Goal: Task Accomplishment & Management: Use online tool/utility

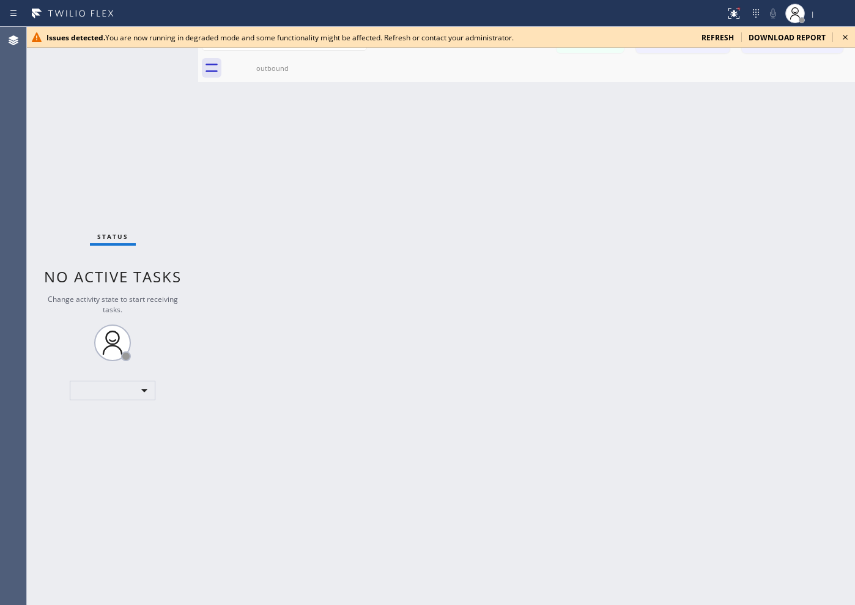
click at [139, 206] on div "Status No active tasks Change activity state to start receiving tasks. ​" at bounding box center [112, 316] width 171 height 579
click at [683, 38] on span "refresh" at bounding box center [718, 37] width 32 height 10
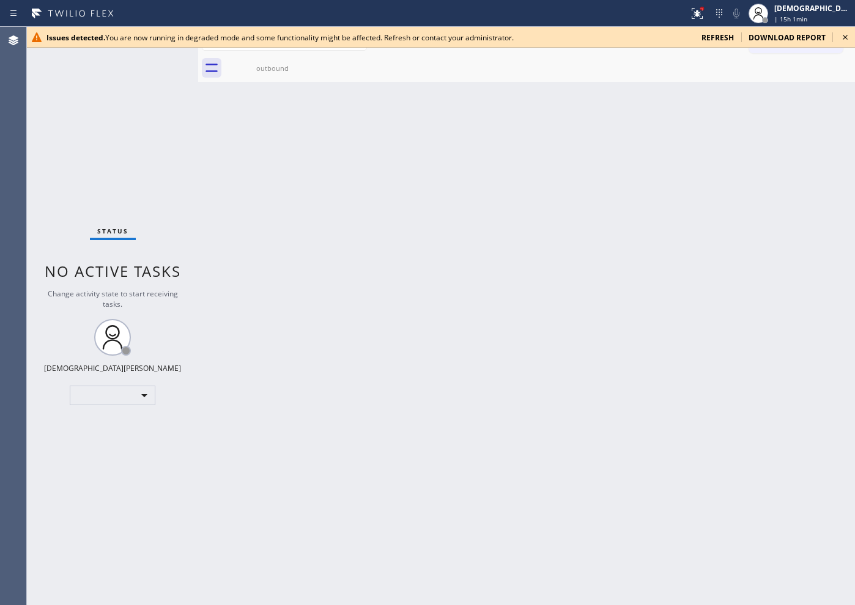
click at [684, 4] on div at bounding box center [344, 14] width 679 height 20
click at [711, 15] on div at bounding box center [697, 13] width 27 height 15
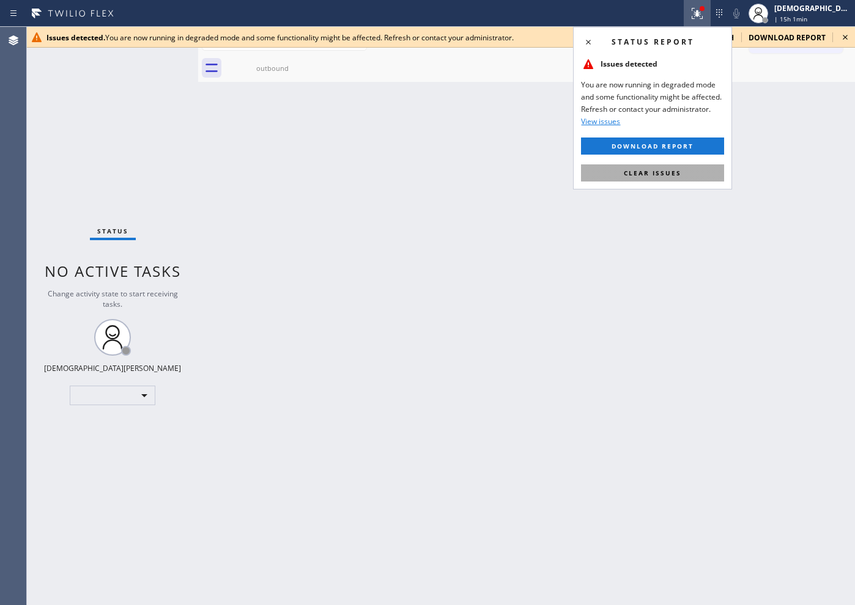
click at [657, 178] on button "Clear issues" at bounding box center [652, 173] width 143 height 17
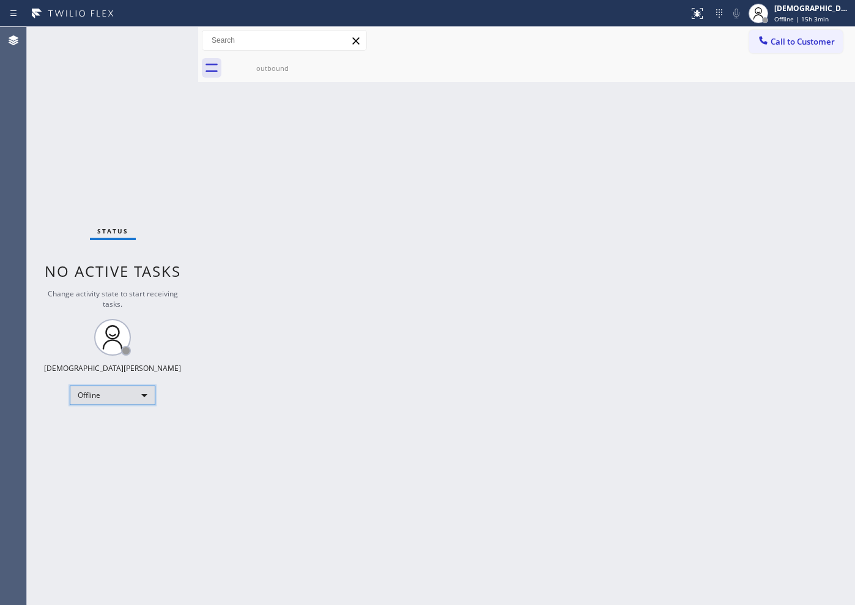
click at [121, 392] on div "Offline" at bounding box center [113, 396] width 86 height 20
click at [129, 430] on li "Available" at bounding box center [111, 428] width 83 height 15
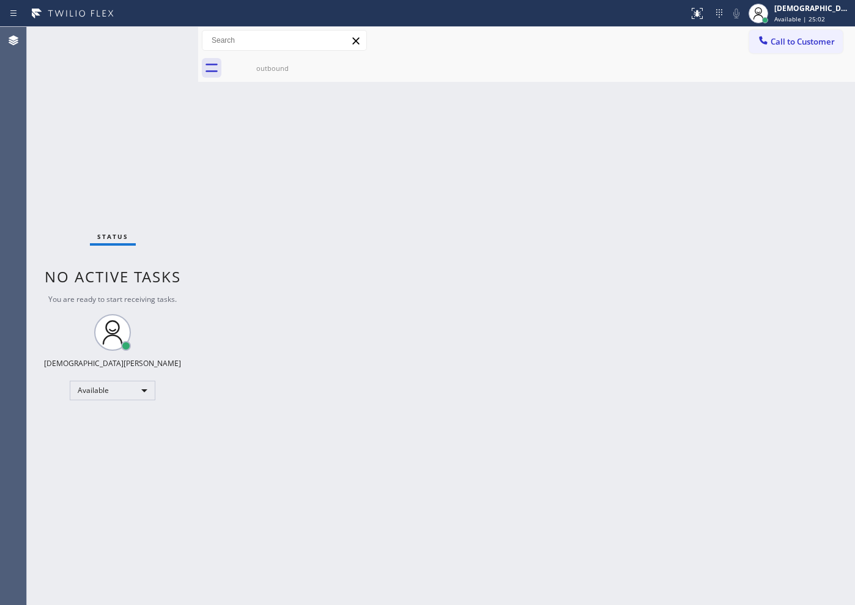
click at [133, 212] on div "Status No active tasks You are ready to start receiving tasks. Christian Cinco …" at bounding box center [112, 316] width 171 height 579
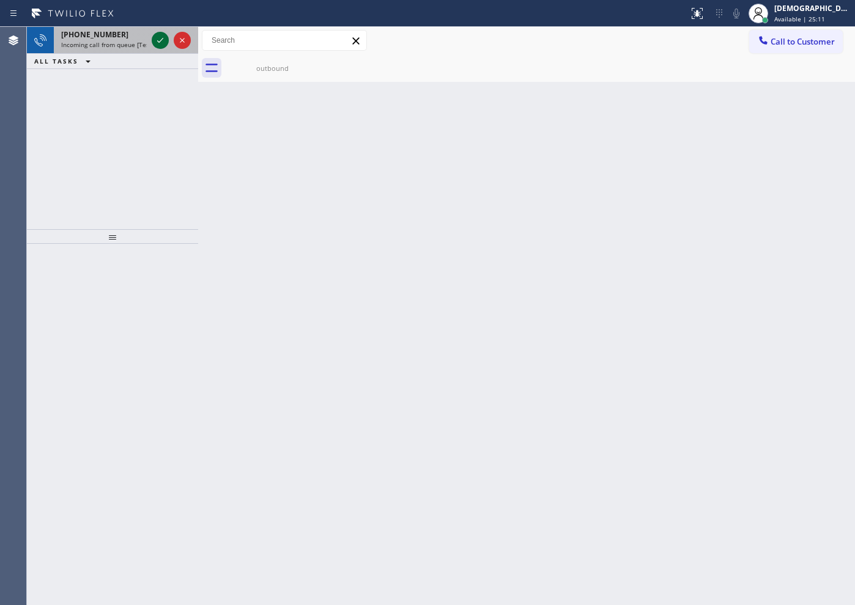
click at [163, 39] on icon at bounding box center [160, 40] width 15 height 15
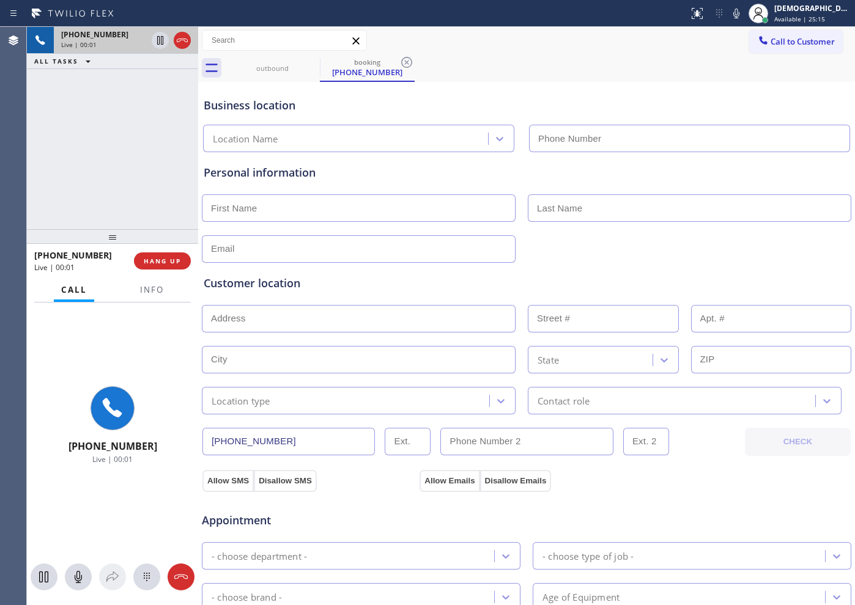
type input "[PHONE_NUMBER]"
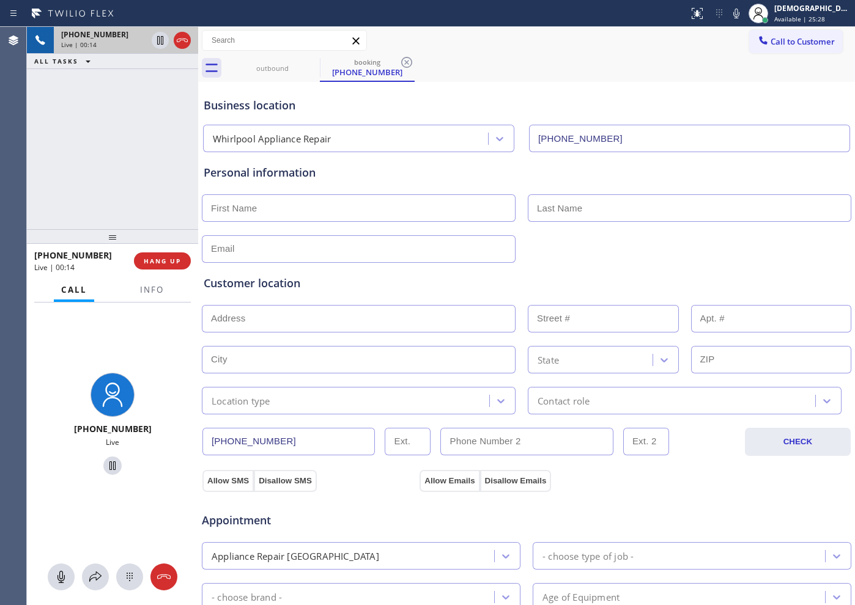
drag, startPoint x: 90, startPoint y: 136, endPoint x: 371, endPoint y: 203, distance: 288.5
click at [90, 137] on div "[PHONE_NUMBER] Live | 00:14 ALL TASKS ALL TASKS ACTIVE TASKS TASKS IN WRAP UP" at bounding box center [112, 128] width 171 height 202
click at [155, 282] on button "Info" at bounding box center [152, 290] width 39 height 24
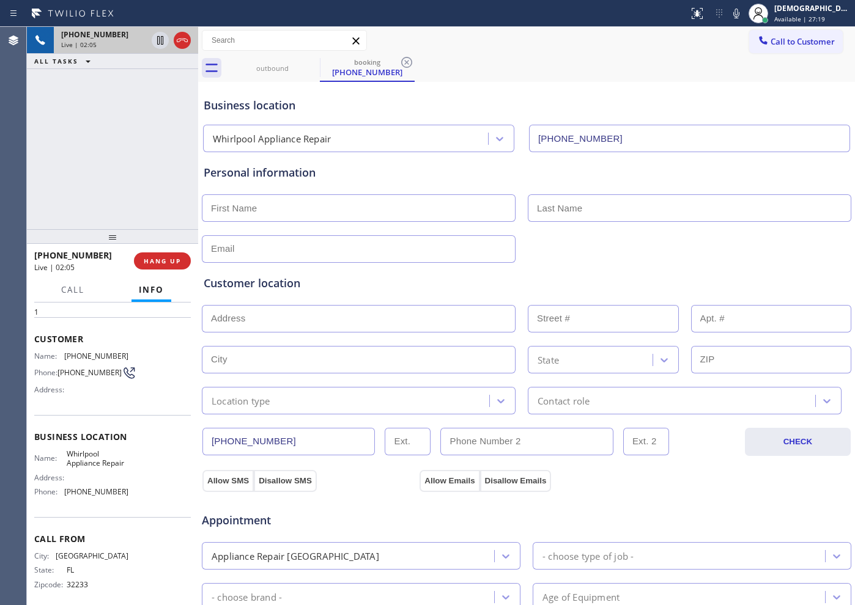
scroll to position [62, 0]
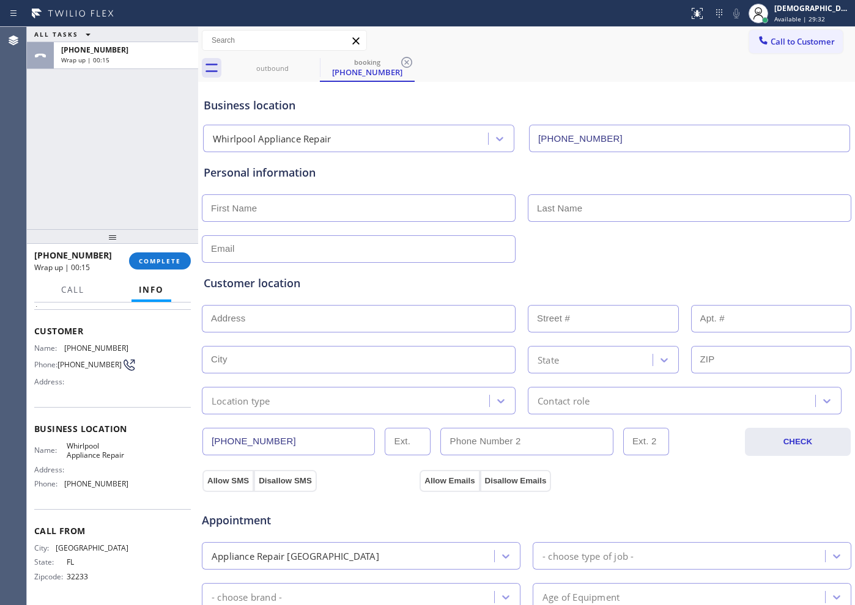
click at [246, 209] on input "text" at bounding box center [359, 208] width 314 height 28
paste input "[PERSON_NAME]"
type input "[PERSON_NAME]"
click at [560, 209] on input "text" at bounding box center [690, 208] width 324 height 28
paste input "[PERSON_NAME]"
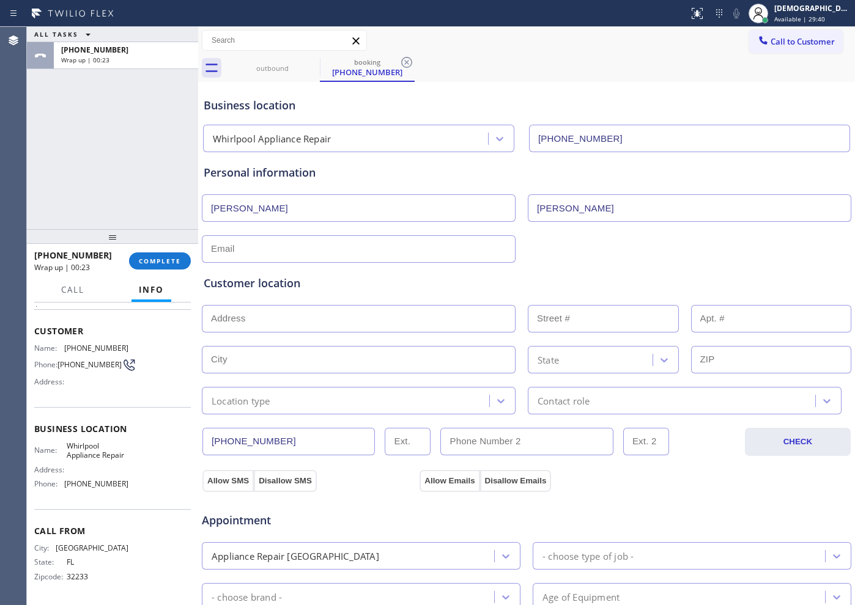
type input "[PERSON_NAME]"
click at [402, 245] on input "text" at bounding box center [359, 249] width 314 height 28
type input "[EMAIL_ADDRESS][DOMAIN_NAME]"
click at [440, 317] on input "text" at bounding box center [359, 319] width 314 height 28
paste input "[STREET_ADDRESS][PERSON_NAME]"
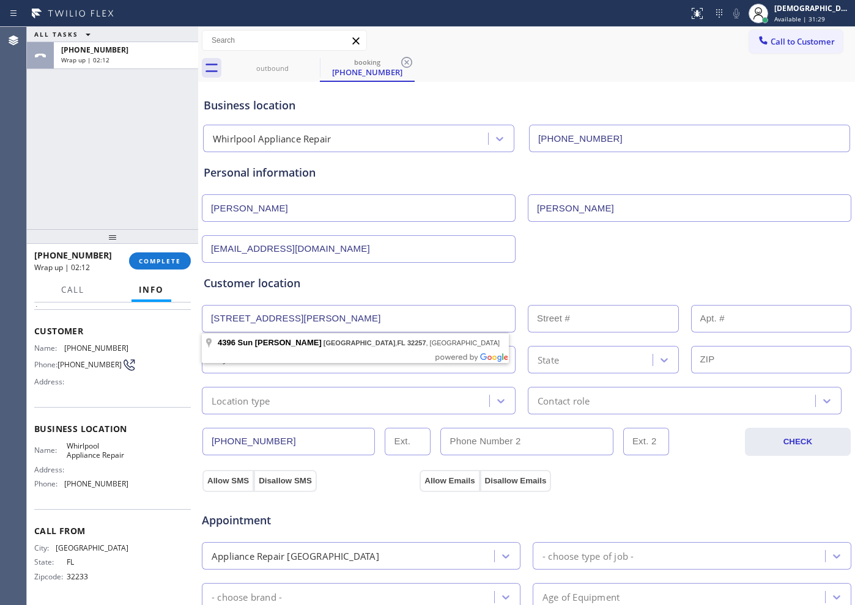
type input "[STREET_ADDRESS][PERSON_NAME]"
click at [406, 352] on body "Status report No issues detected If you experience an issue, please download th…" at bounding box center [427, 302] width 855 height 605
click at [381, 402] on div "Location type" at bounding box center [348, 400] width 284 height 21
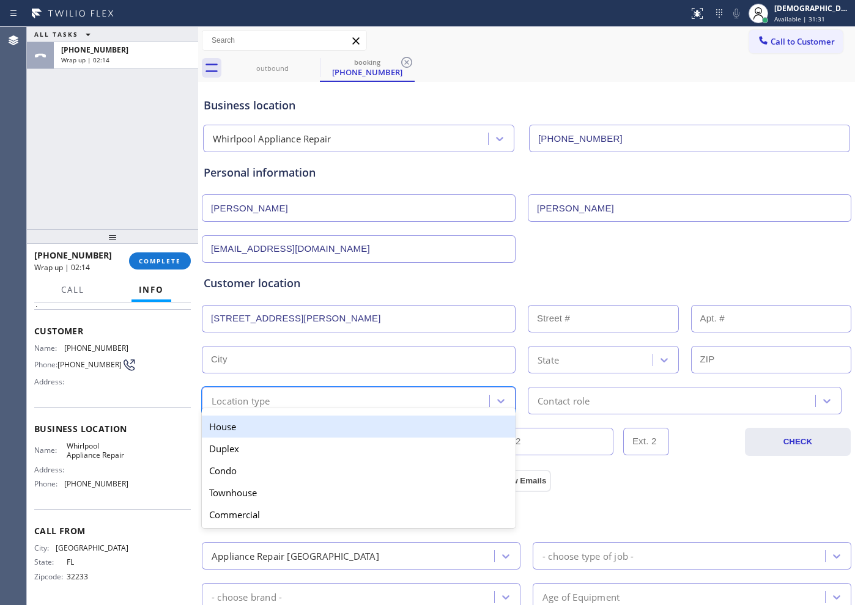
click at [421, 418] on div "House" at bounding box center [359, 427] width 314 height 22
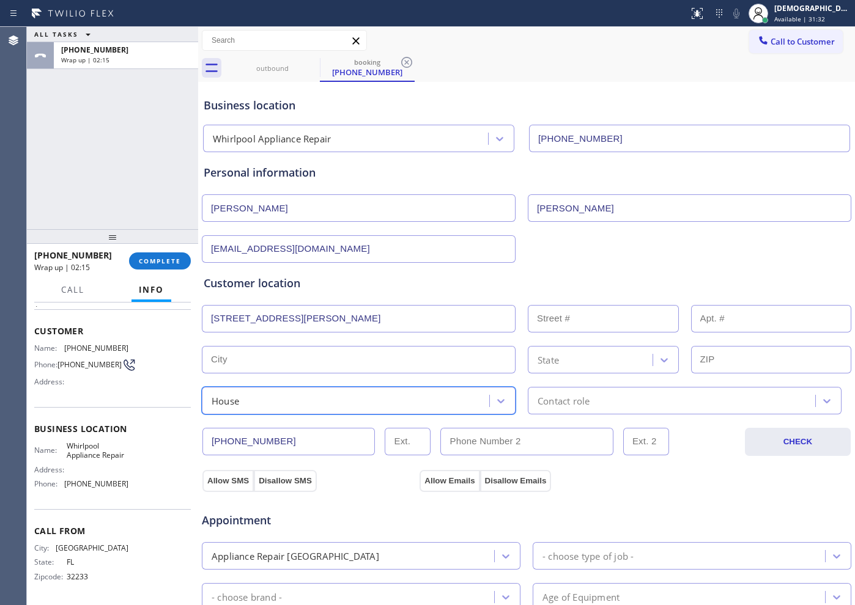
click at [565, 395] on div "Contact role" at bounding box center [564, 401] width 52 height 14
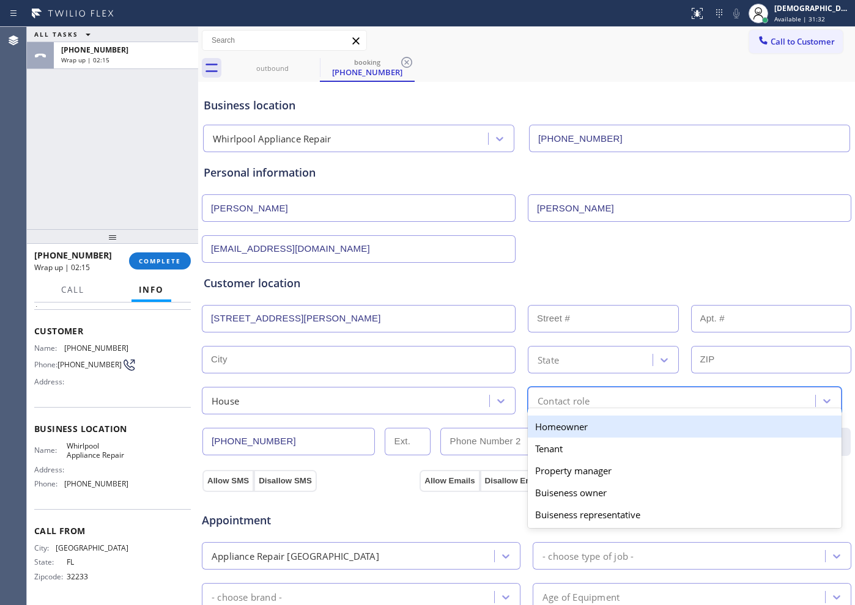
click at [572, 423] on div "Homeowner" at bounding box center [685, 427] width 314 height 22
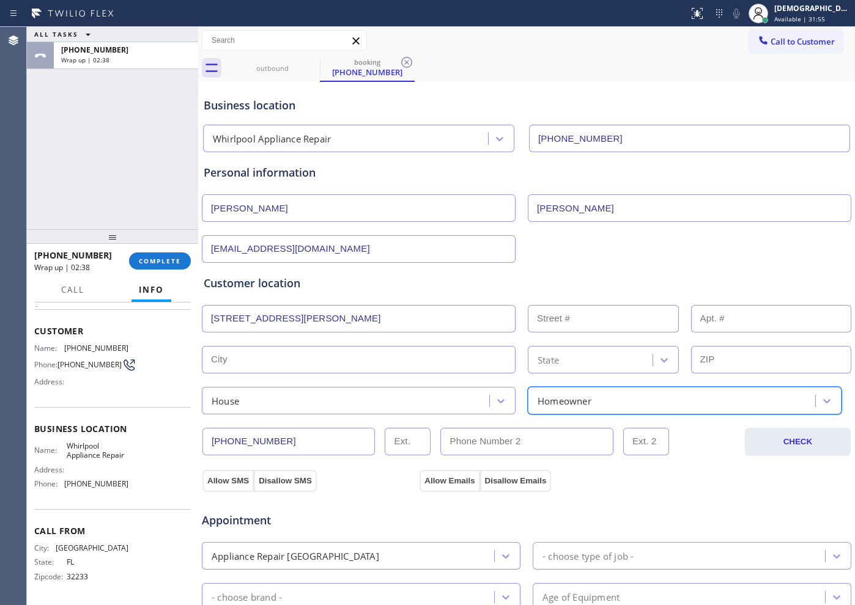
scroll to position [229, 0]
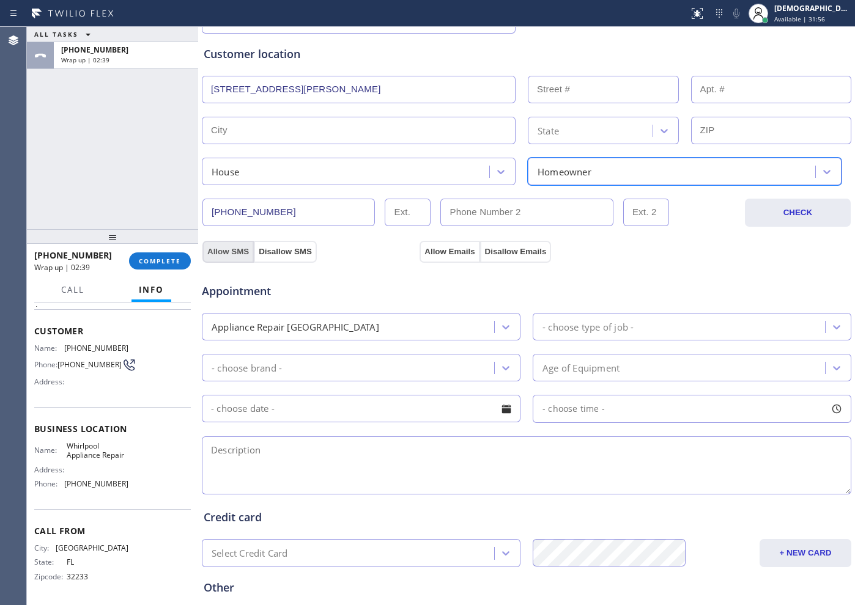
click at [203, 254] on button "Allow SMS" at bounding box center [227, 252] width 51 height 22
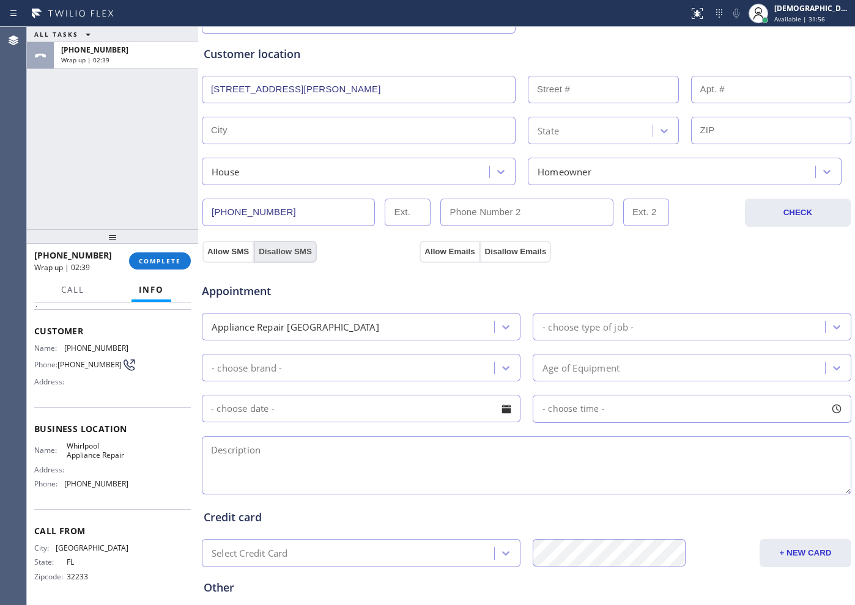
drag, startPoint x: 217, startPoint y: 259, endPoint x: 283, endPoint y: 256, distance: 65.5
click at [223, 258] on div "Appointment Appliance Repair High End - choose type of job - - choose brand - A…" at bounding box center [526, 377] width 651 height 240
click at [465, 253] on button "Allow Emails" at bounding box center [450, 252] width 60 height 22
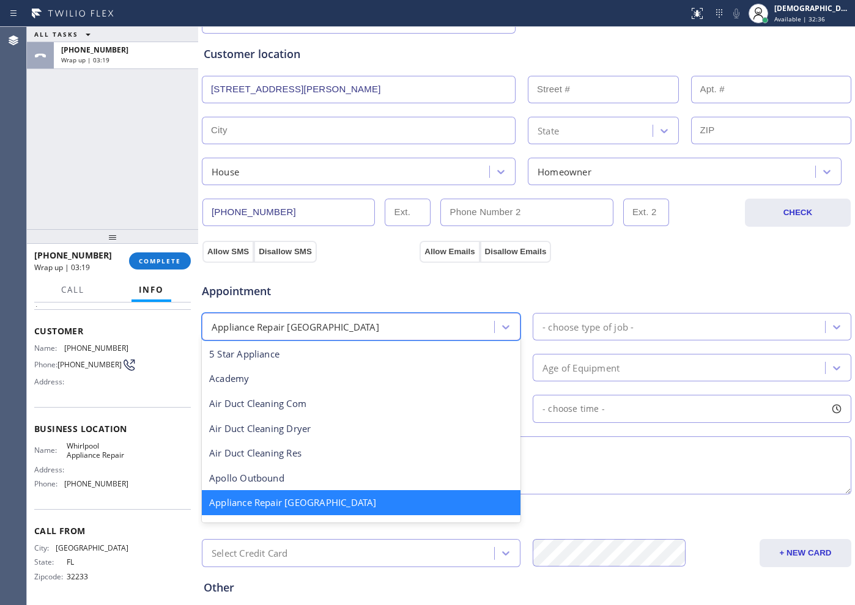
click at [440, 327] on div "Appliance Repair [GEOGRAPHIC_DATA]" at bounding box center [350, 326] width 289 height 21
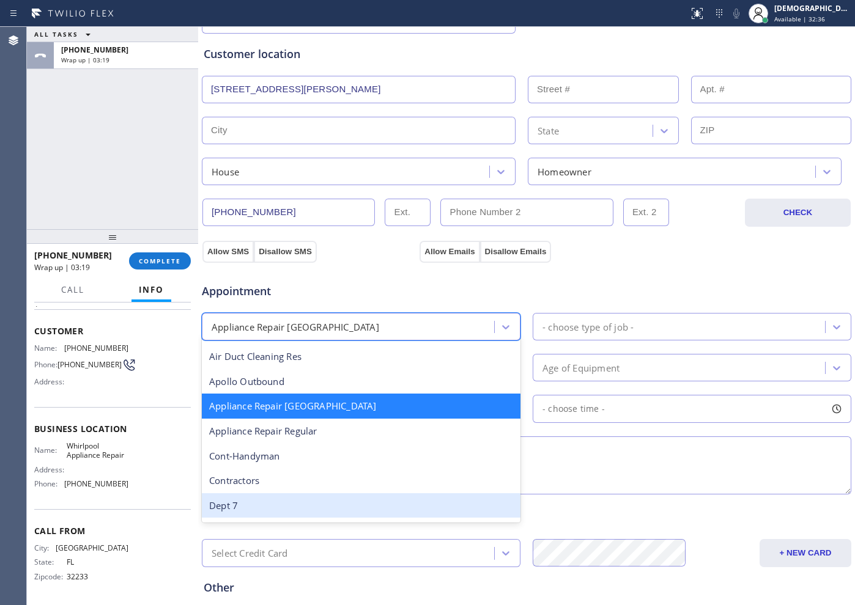
scroll to position [155, 0]
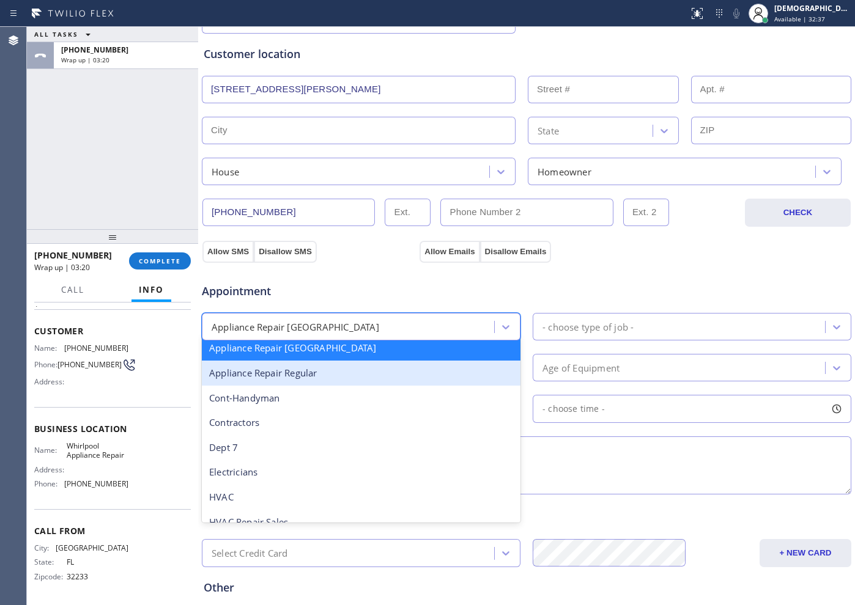
click at [333, 376] on div "Appliance Repair Regular" at bounding box center [361, 373] width 319 height 25
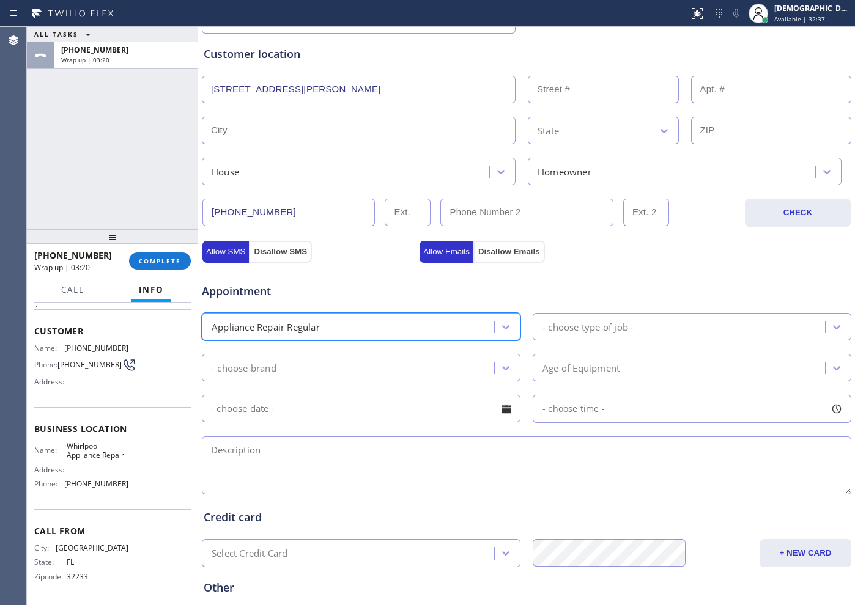
click at [571, 331] on div "- choose type of job -" at bounding box center [588, 327] width 91 height 14
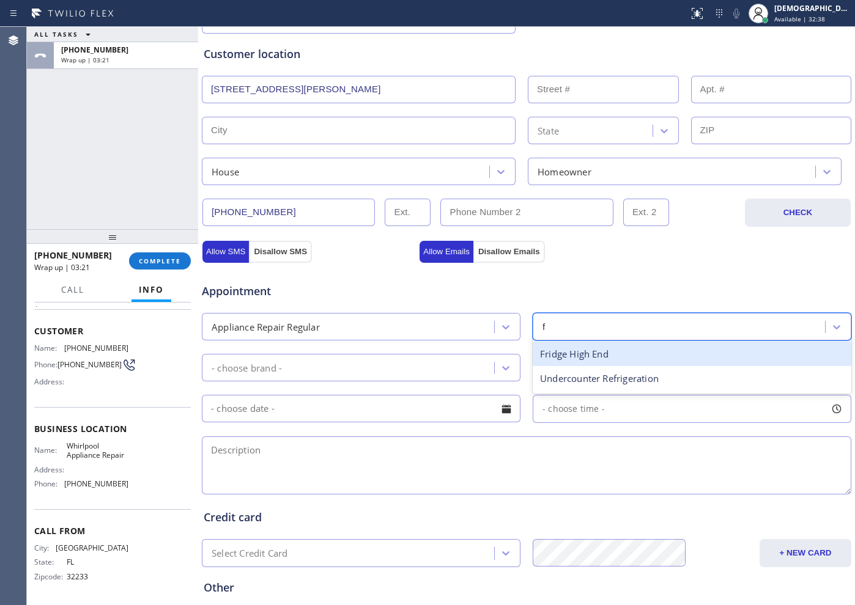
type input "fr"
click at [583, 354] on div "Fridge" at bounding box center [692, 354] width 319 height 25
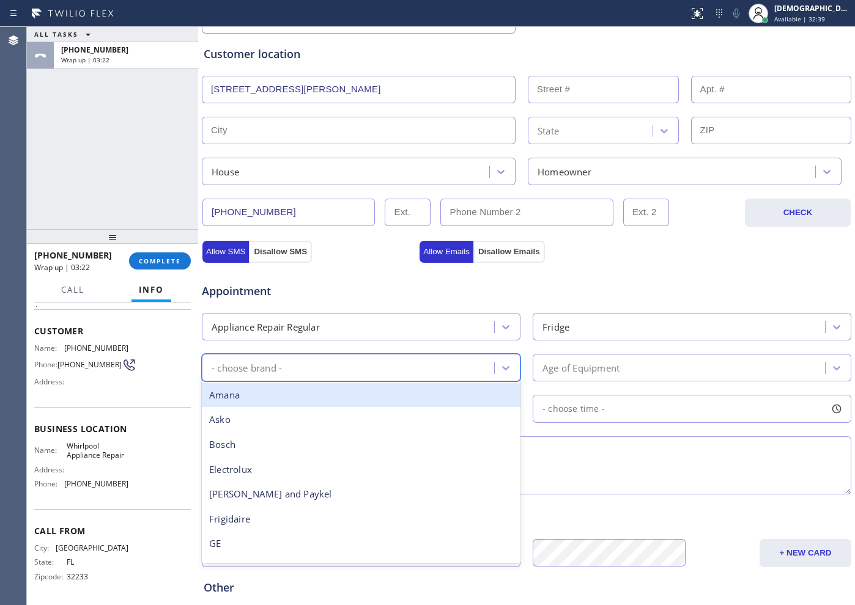
click at [451, 358] on div "- choose brand -" at bounding box center [350, 367] width 289 height 21
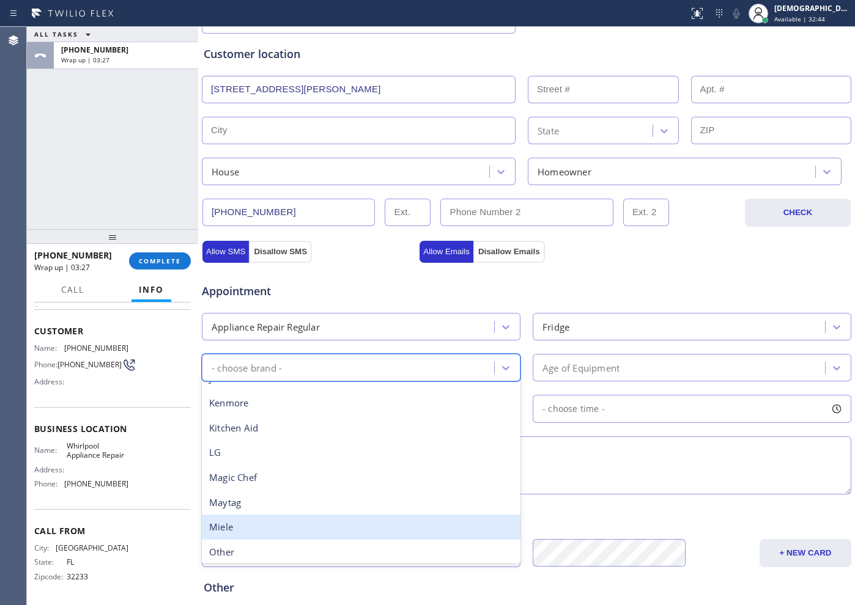
scroll to position [268, 0]
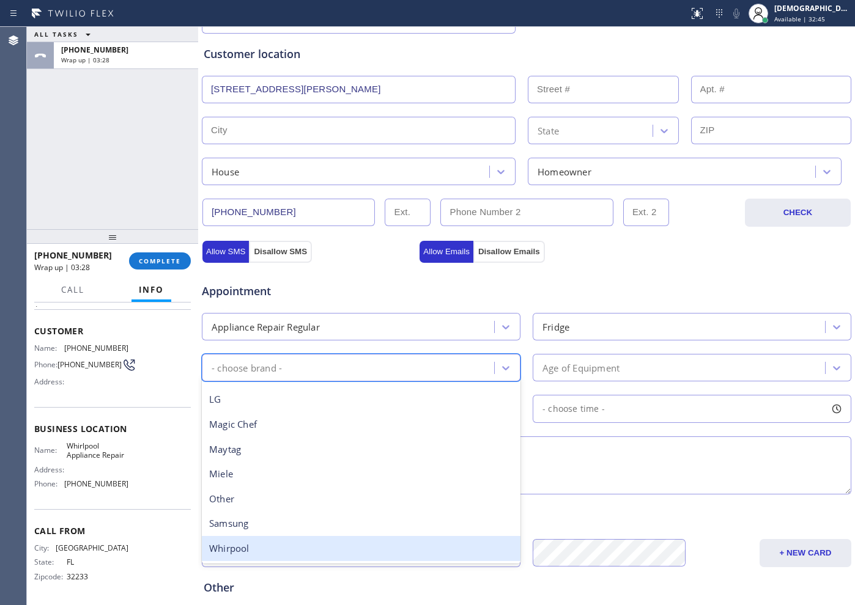
click at [292, 541] on div "Whirpool" at bounding box center [361, 548] width 319 height 25
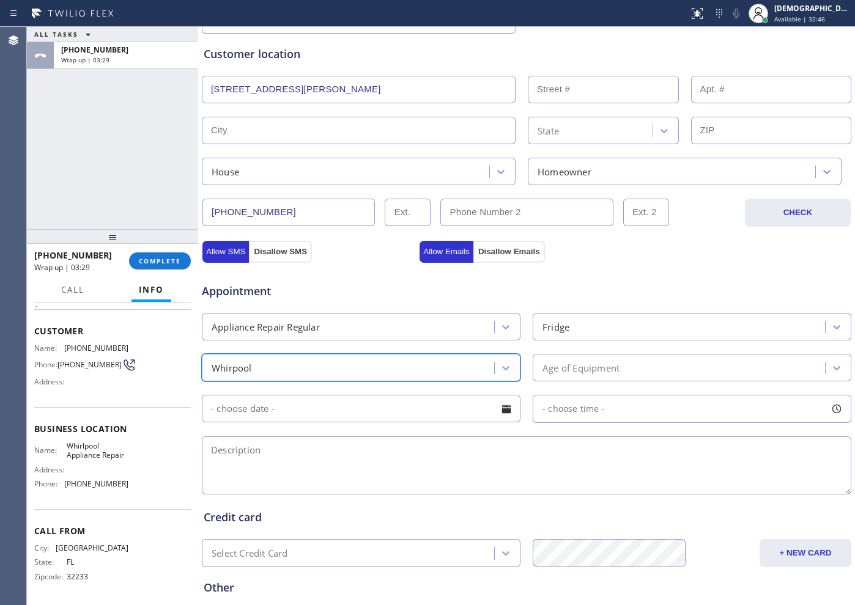
click at [566, 371] on div "Age of Equipment" at bounding box center [581, 368] width 77 height 14
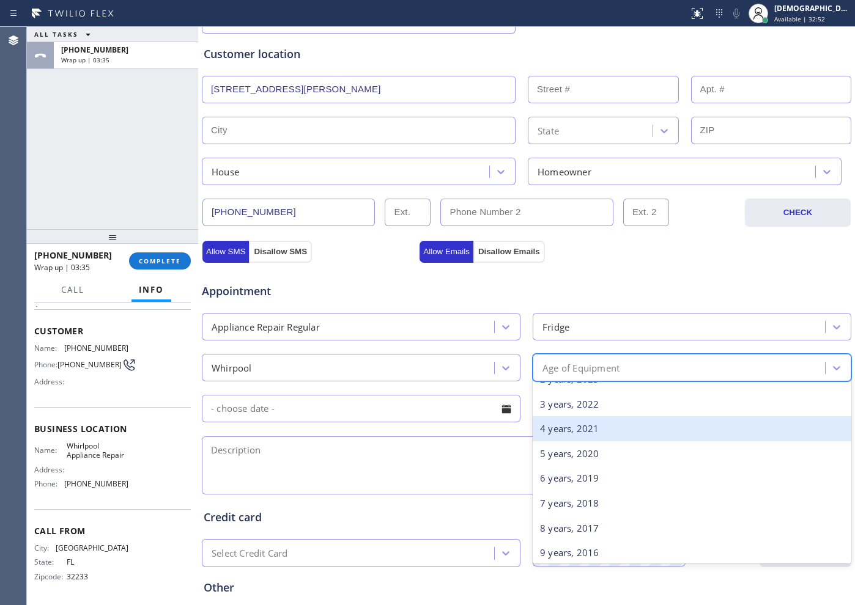
scroll to position [0, 0]
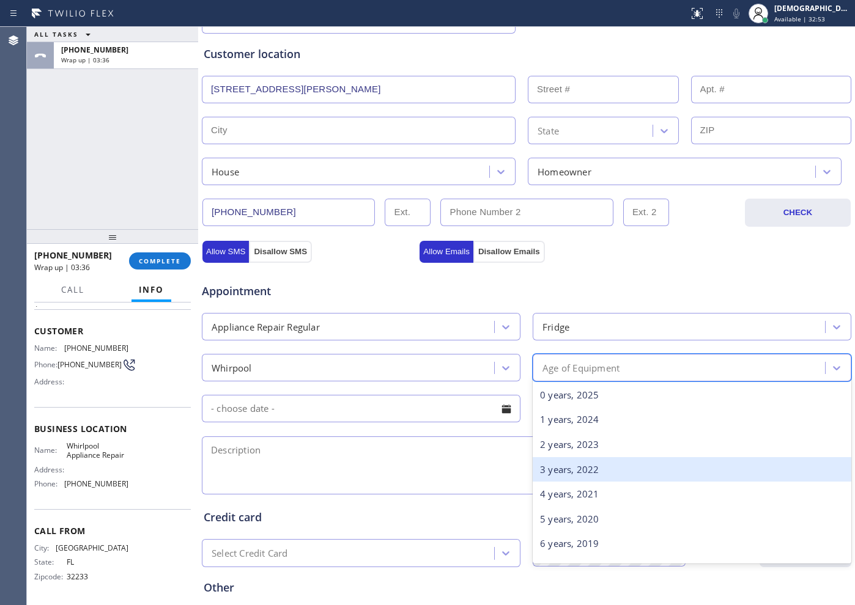
click at [572, 470] on div "3 years, 2022" at bounding box center [692, 469] width 319 height 25
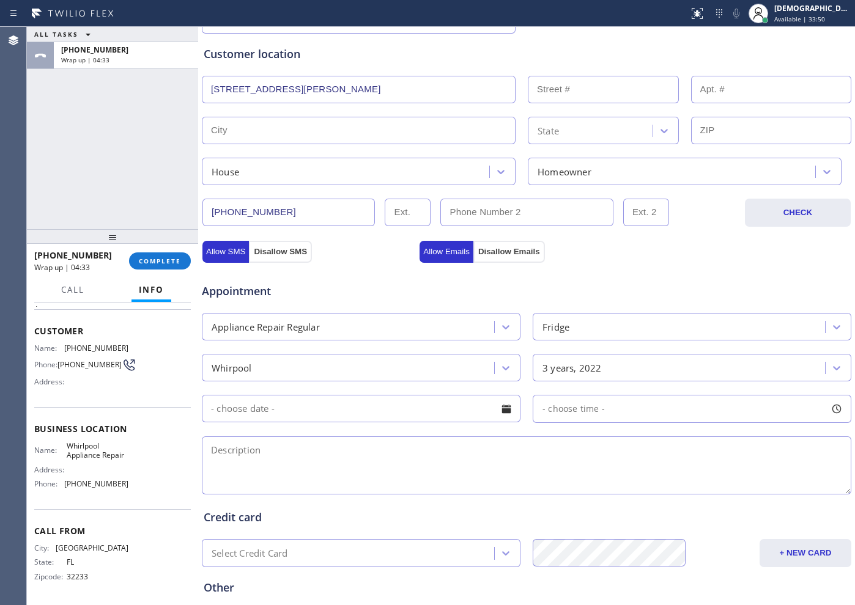
click at [382, 457] on textarea at bounding box center [527, 466] width 650 height 58
paste textarea "Whirlpool / Fridge / ice maker wont work / 3 years"
click at [492, 443] on textarea "Whirlpool / Fridge / ice maker wont work / 3 years /" at bounding box center [527, 466] width 650 height 58
click at [484, 453] on textarea "Whirlpool / Fridge / ice maker wont work / 3 years /" at bounding box center [527, 466] width 650 height 58
click at [533, 453] on textarea "Whirlpool / Fridge / ice maker wont work / 3 years /" at bounding box center [527, 466] width 650 height 58
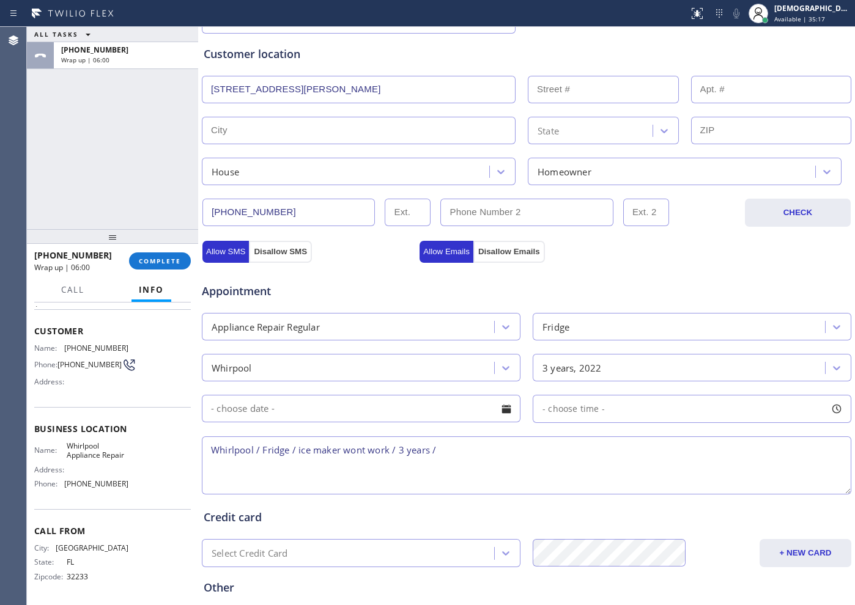
paste textarea "[STREET_ADDRESS][PERSON_NAME]"
click at [92, 468] on div "Address:" at bounding box center [81, 469] width 94 height 9
drag, startPoint x: 86, startPoint y: 459, endPoint x: 62, endPoint y: 437, distance: 32.9
click at [62, 442] on div "Name: Whirlpool Appliance Repair" at bounding box center [81, 451] width 94 height 19
copy span "Whirlpool Appliance Repair"
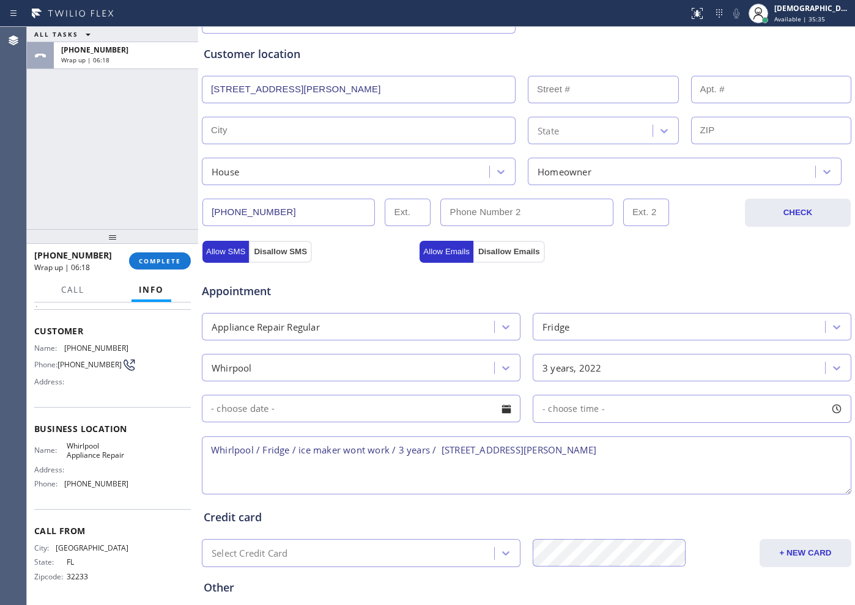
click at [621, 445] on textarea "Whirlpool / Fridge / ice maker wont work / 3 years / [STREET_ADDRESS][PERSON_NA…" at bounding box center [527, 466] width 650 height 58
paste textarea "Whirlpool Appliance Repair"
click at [813, 443] on textarea "Whirlpool / Fridge / ice maker wont work / 3 years / [STREET_ADDRESS][PERSON_NA…" at bounding box center [527, 466] width 650 height 58
click at [276, 468] on textarea "Whirlpool / Fridge / ice maker wont work / 3 years / [STREET_ADDRESS][PERSON_NA…" at bounding box center [527, 466] width 650 height 58
click at [338, 461] on textarea "Whirlpool / Fridge / ice maker wont work / 3 years / [STREET_ADDRESS][PERSON_NA…" at bounding box center [527, 466] width 650 height 58
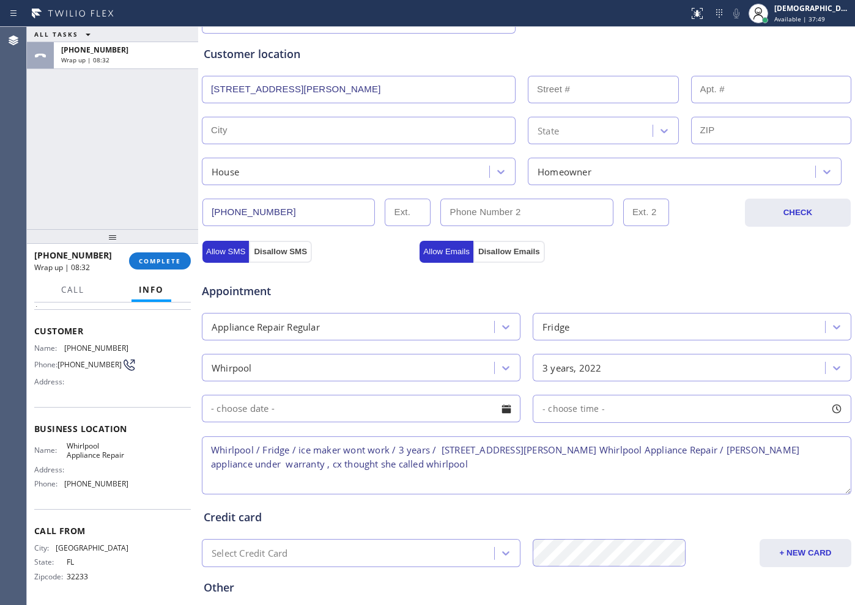
click at [424, 462] on textarea "Whirlpool / Fridge / ice maker wont work / 3 years / [STREET_ADDRESS][PERSON_NA…" at bounding box center [527, 466] width 650 height 58
type textarea "Whirlpool / Fridge / ice maker wont work / 3 years / [STREET_ADDRESS][PERSON_NA…"
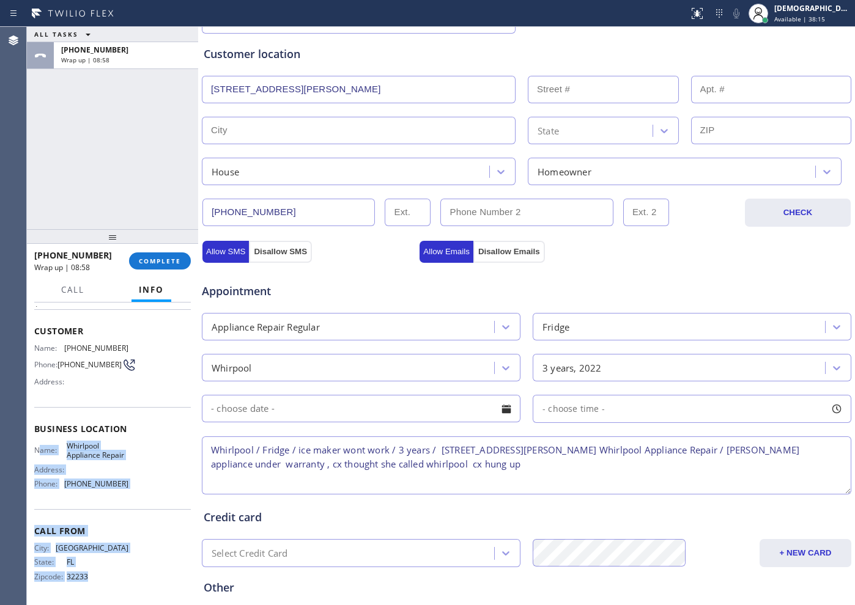
drag, startPoint x: 106, startPoint y: 583, endPoint x: 41, endPoint y: 441, distance: 156.0
click at [41, 441] on div "Context Queue: [Test] All Priority: 1 Customer Name: [PHONE_NUMBER] Phone: [PHO…" at bounding box center [112, 429] width 157 height 344
copy div "ame: Whirlpool Appliance Repair Address: Phone: [PHONE_NUMBER] Call From City: …"
click at [132, 472] on div "Name: Whirlpool Appliance Repair Address: Phone: [PHONE_NUMBER]" at bounding box center [112, 468] width 157 height 53
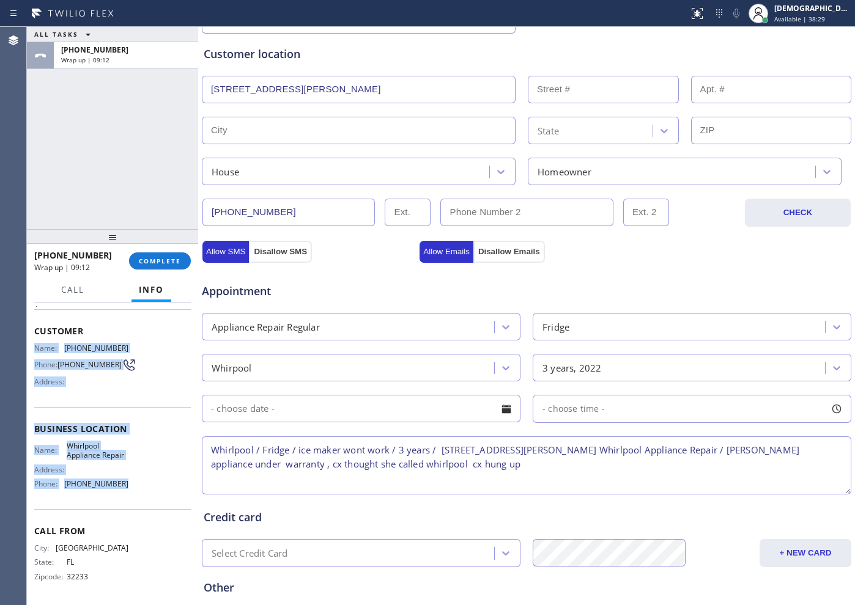
drag, startPoint x: 123, startPoint y: 487, endPoint x: 29, endPoint y: 341, distance: 174.4
click at [29, 341] on div "Context Queue: [Test] All Priority: 1 Customer Name: [PHONE_NUMBER] Phone: [PHO…" at bounding box center [112, 454] width 171 height 303
copy div "Name: [PHONE_NUMBER] Phone: [PHONE_NUMBER] Address: Business location Name: Whi…"
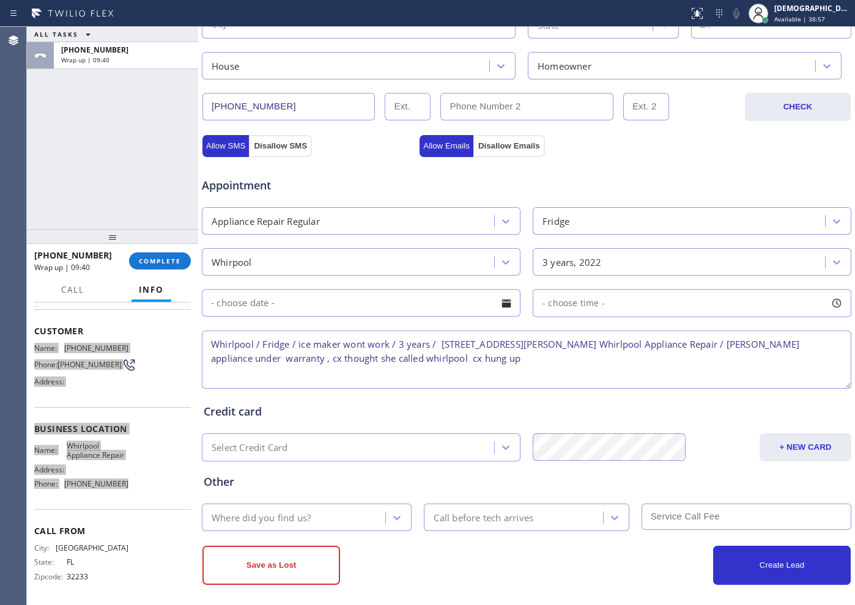
scroll to position [343, 0]
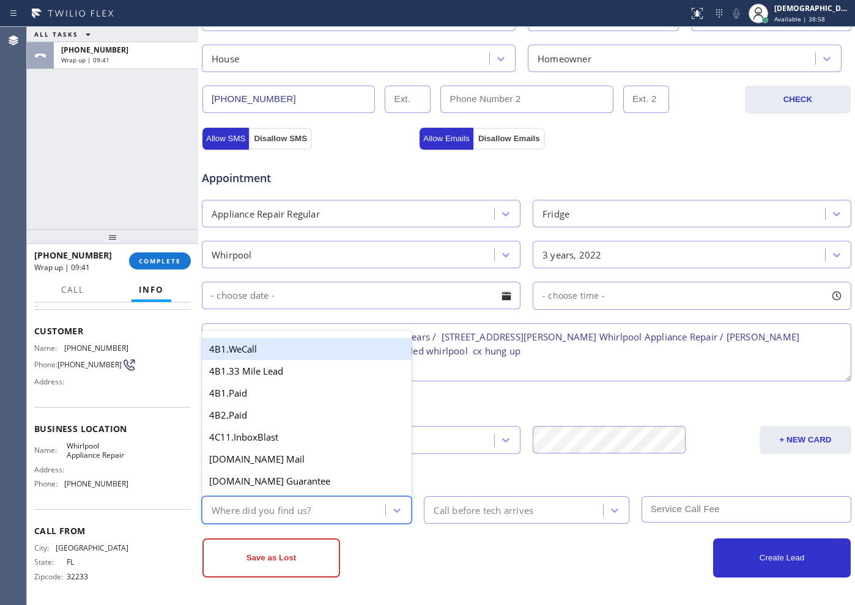
click at [307, 513] on div "Where did you find us?" at bounding box center [261, 510] width 99 height 14
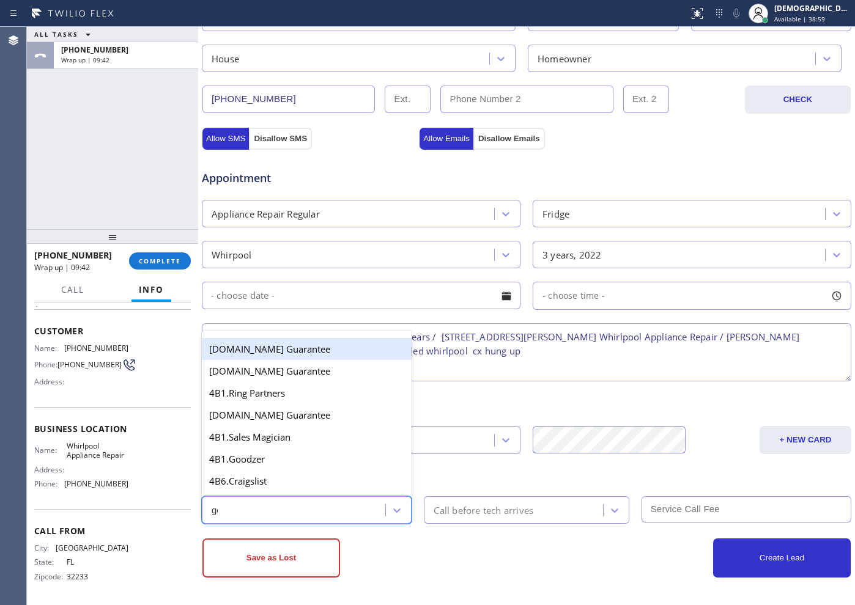
type input "goo"
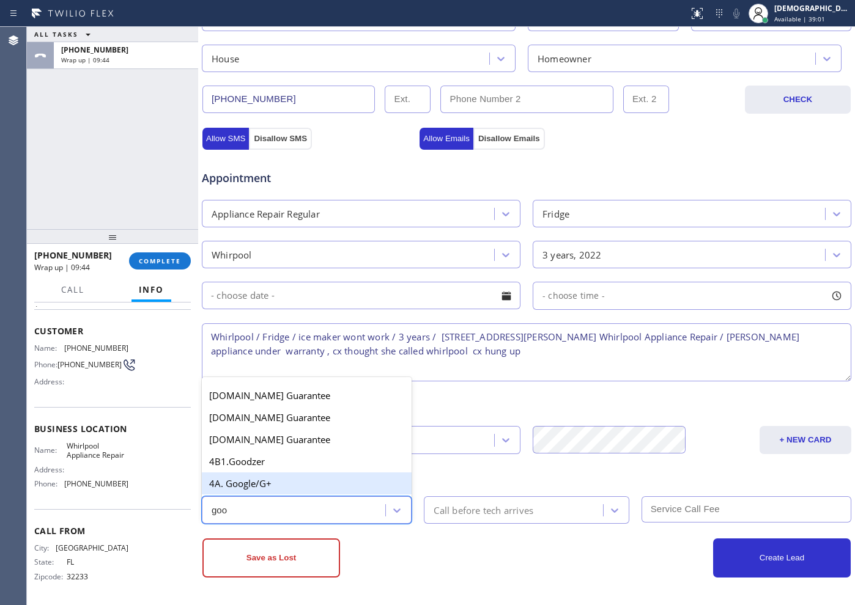
click at [291, 476] on div "4A. Google/G+" at bounding box center [307, 484] width 210 height 22
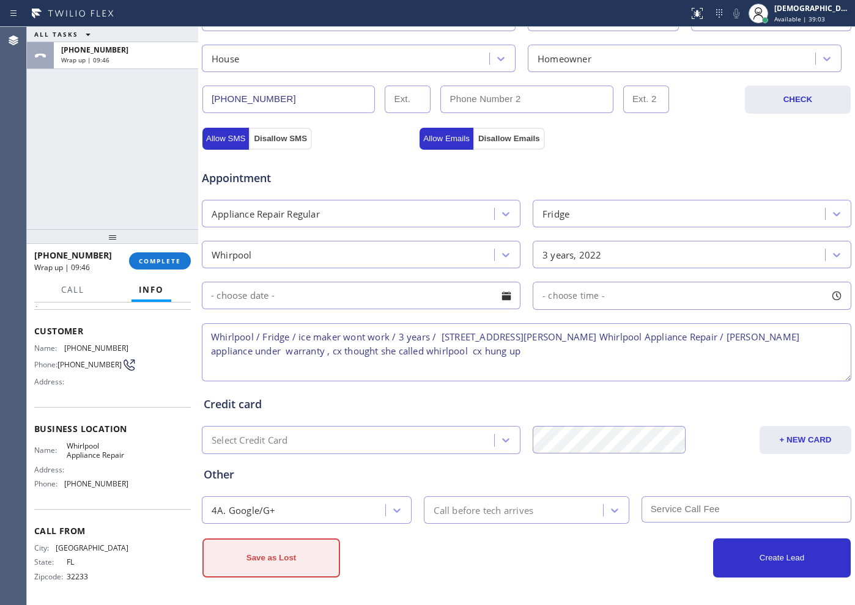
click at [314, 547] on button "Save as Lost" at bounding box center [271, 558] width 138 height 39
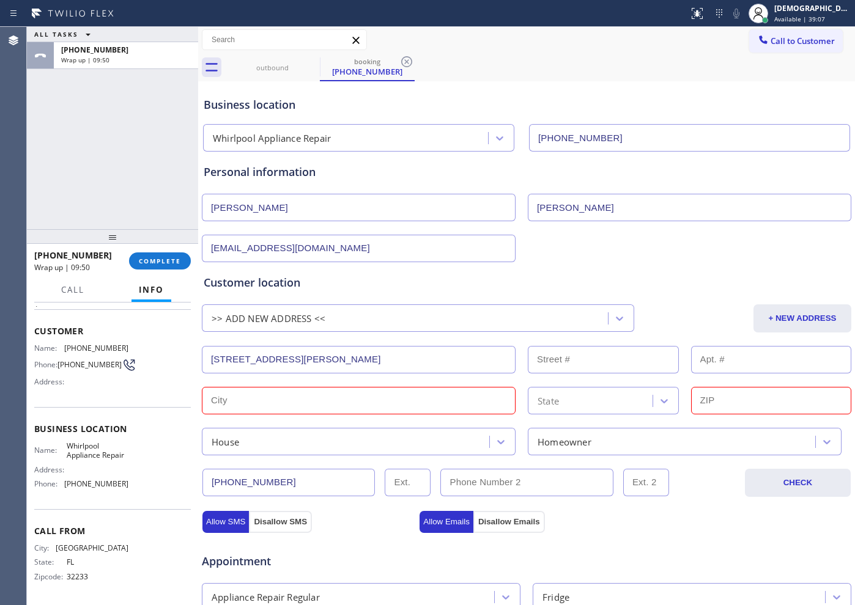
scroll to position [0, 0]
click at [424, 359] on input "[STREET_ADDRESS][PERSON_NAME]" at bounding box center [359, 361] width 314 height 28
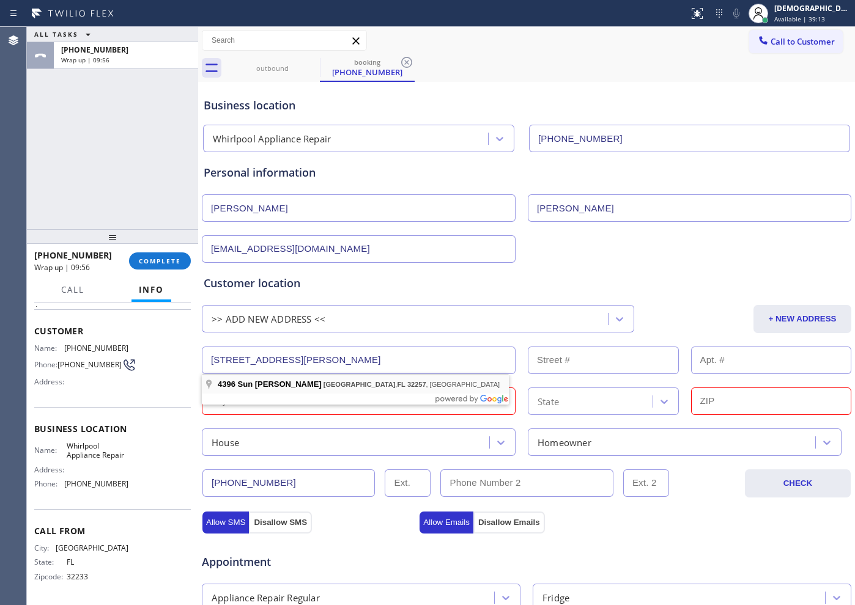
type input "[STREET_ADDRESS][PERSON_NAME]"
type input "4396"
type input "[GEOGRAPHIC_DATA]"
type input "32257"
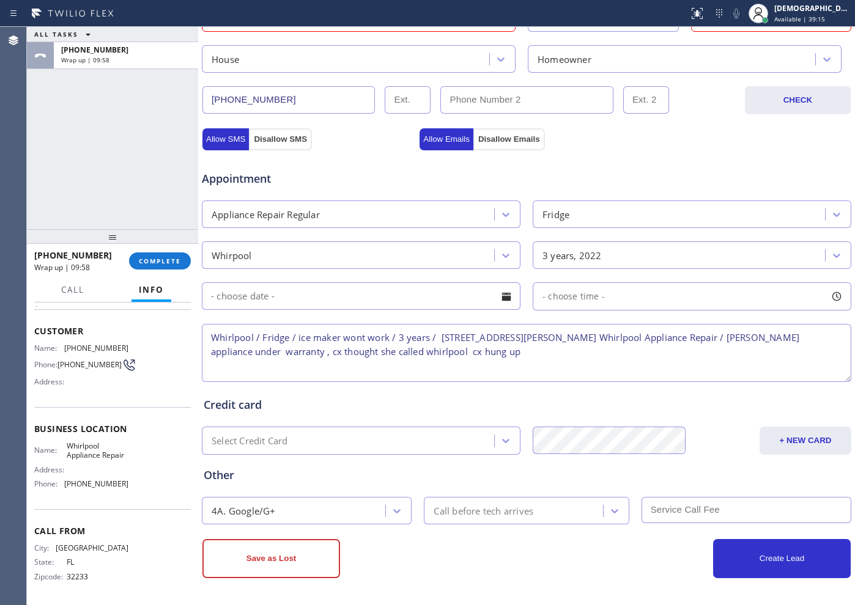
scroll to position [384, 0]
click at [303, 565] on button "Save as Lost" at bounding box center [271, 558] width 138 height 39
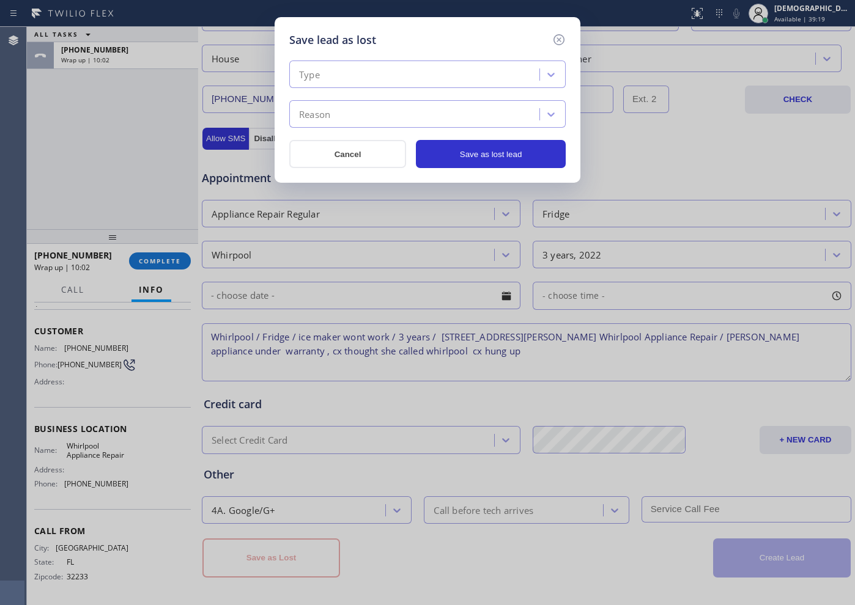
click at [390, 78] on div "Type" at bounding box center [416, 74] width 246 height 21
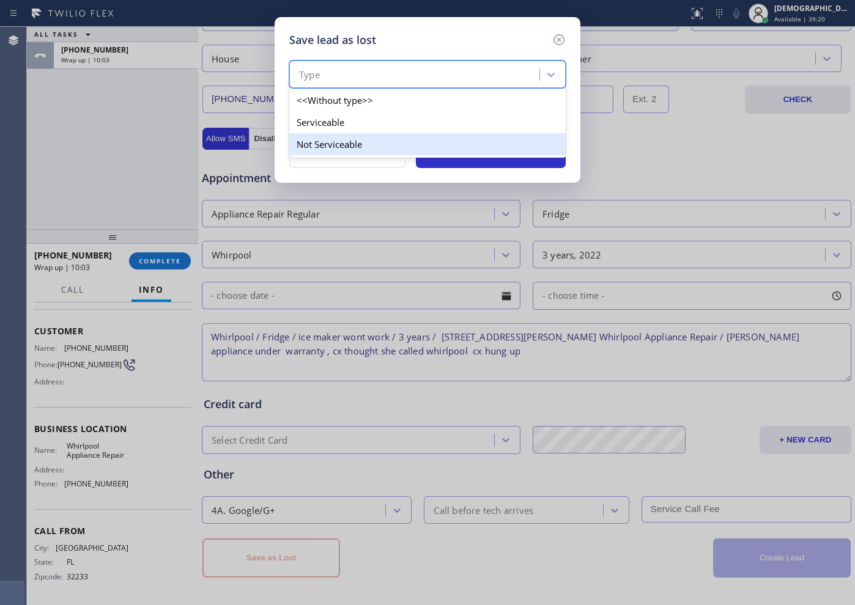
click at [363, 144] on div "Not Serviceable" at bounding box center [427, 144] width 276 height 22
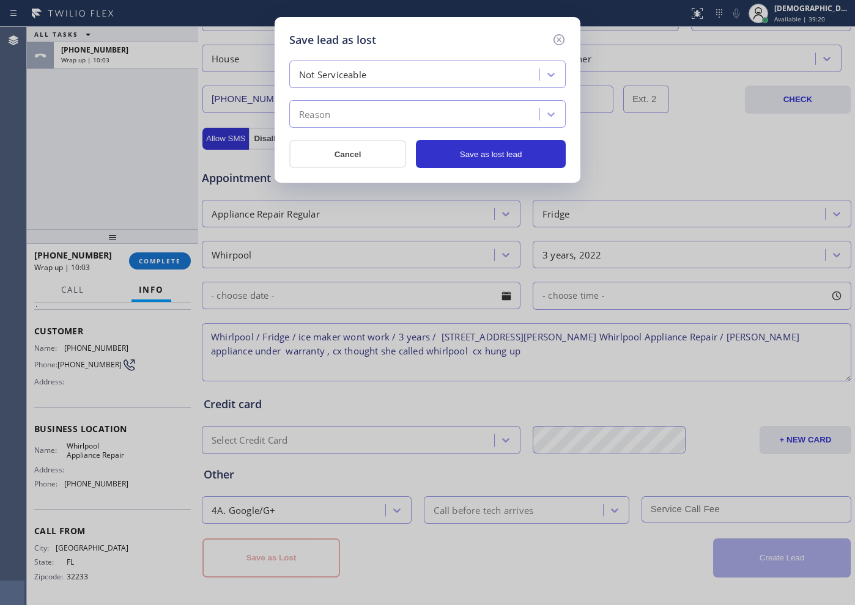
click at [369, 109] on div "Reason" at bounding box center [416, 114] width 246 height 21
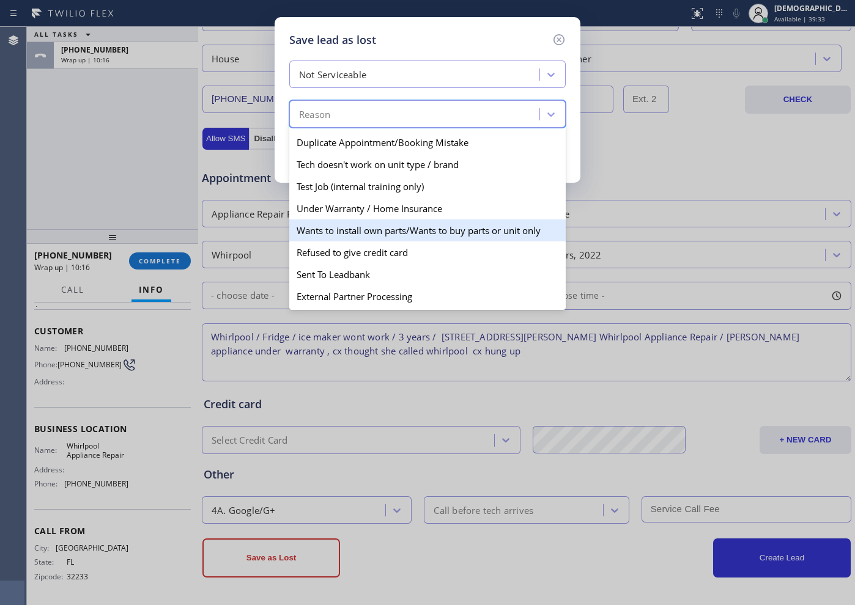
scroll to position [31, 0]
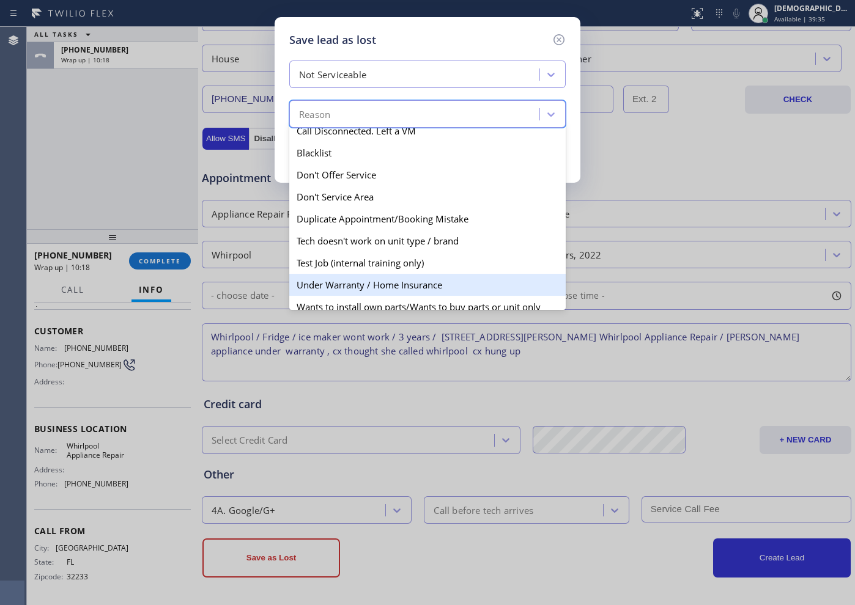
click at [421, 286] on div "Under Warranty / Home Insurance" at bounding box center [427, 285] width 276 height 22
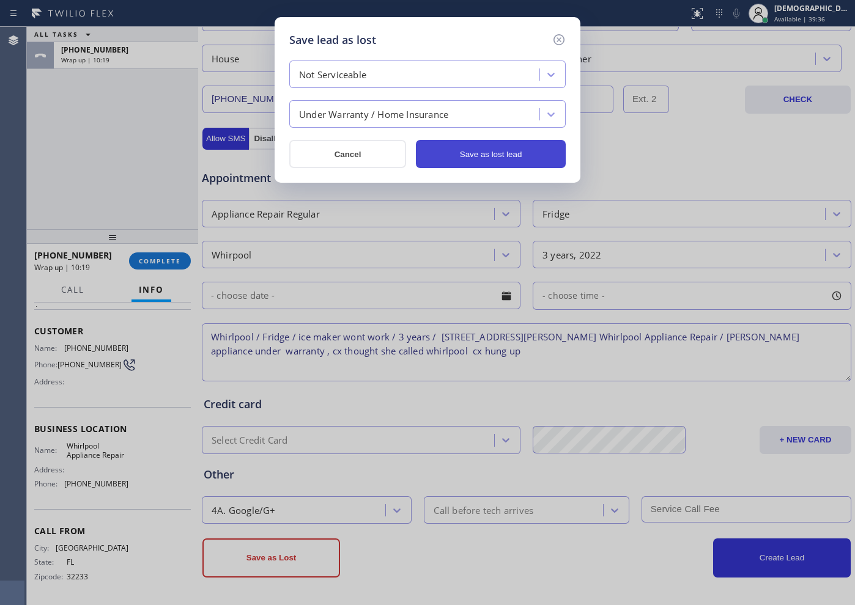
click at [484, 160] on button "Save as lost lead" at bounding box center [491, 154] width 150 height 28
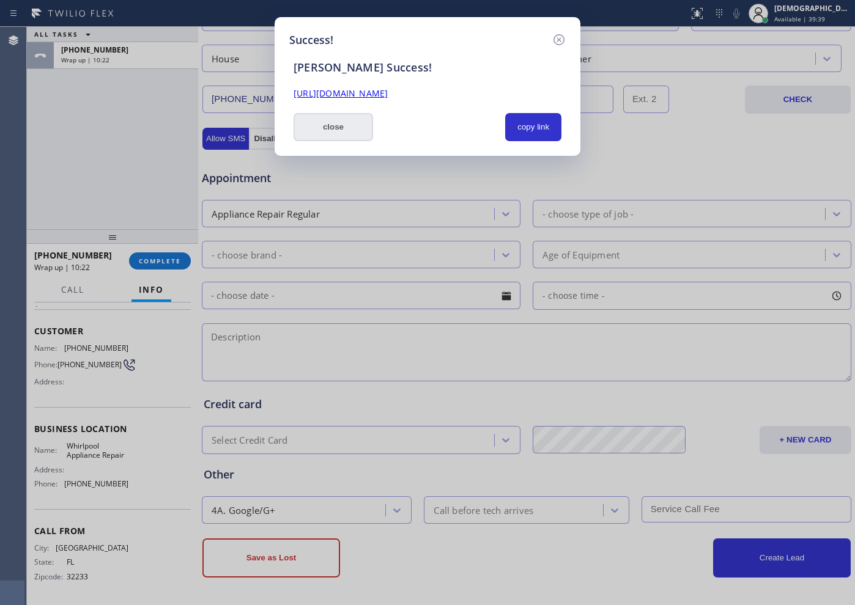
drag, startPoint x: 354, startPoint y: 127, endPoint x: 224, endPoint y: 249, distance: 177.8
click at [354, 127] on button "close" at bounding box center [334, 127] width 80 height 28
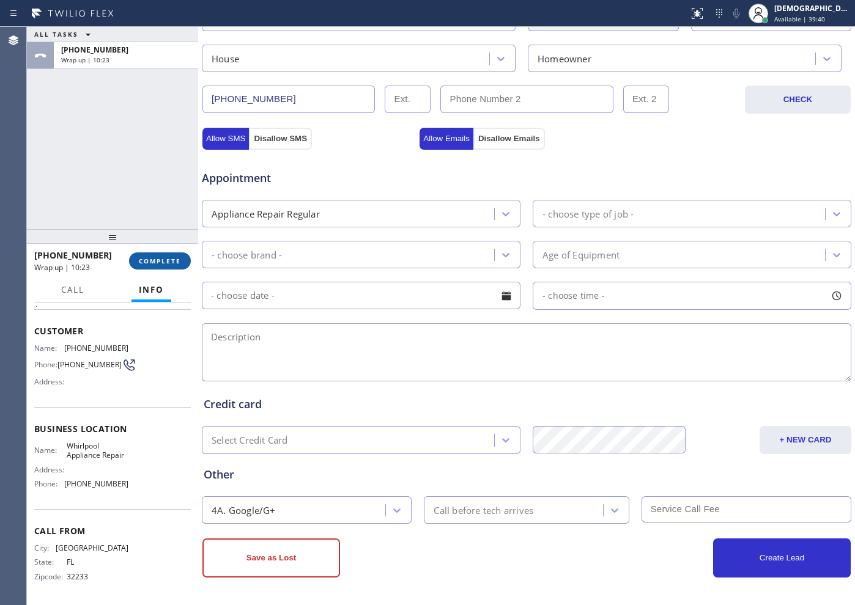
click at [151, 259] on span "COMPLETE" at bounding box center [160, 261] width 42 height 9
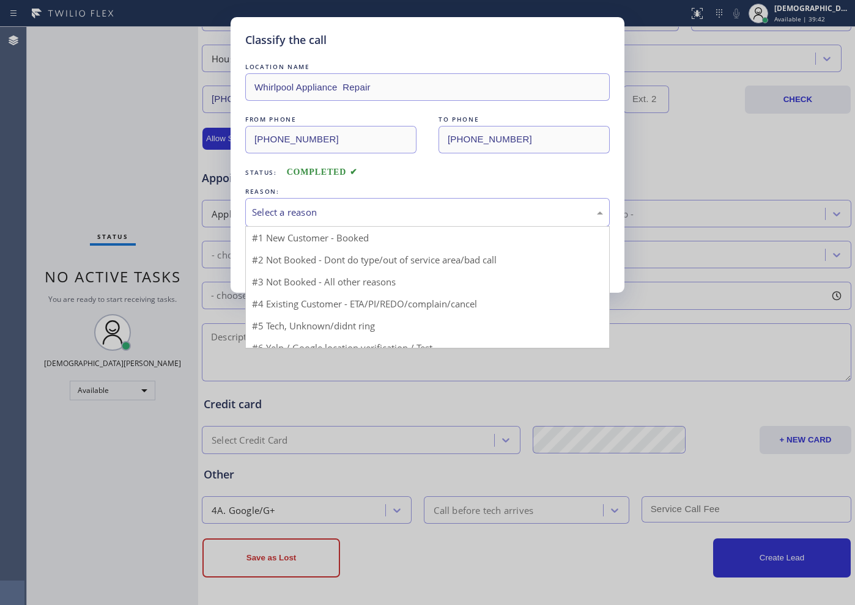
click at [255, 222] on div "Select a reason" at bounding box center [427, 212] width 365 height 29
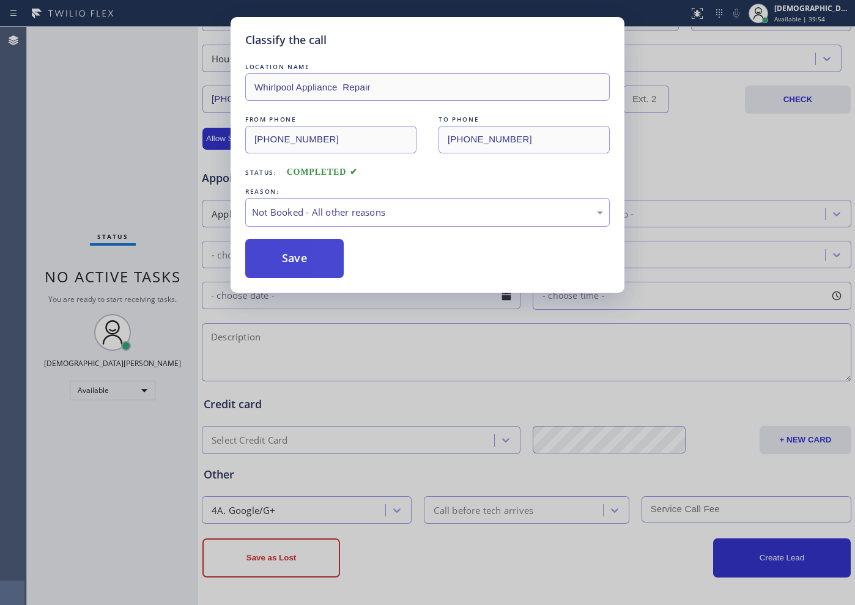
click at [266, 251] on button "Save" at bounding box center [294, 258] width 98 height 39
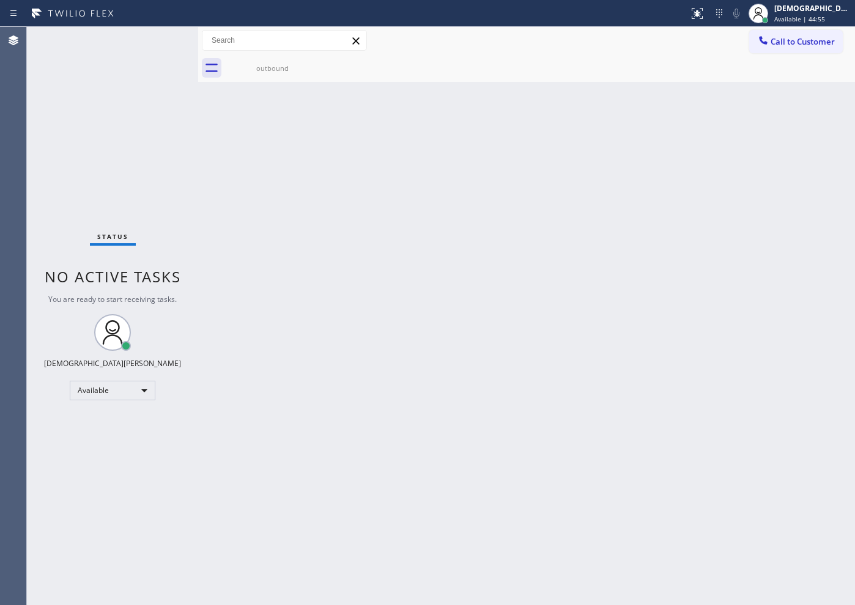
click at [105, 196] on div "Status No active tasks You are ready to start receiving tasks. Christian Cinco …" at bounding box center [112, 316] width 171 height 579
click at [125, 156] on div "Status No active tasks You are ready to start receiving tasks. Christian Cinco …" at bounding box center [112, 316] width 171 height 579
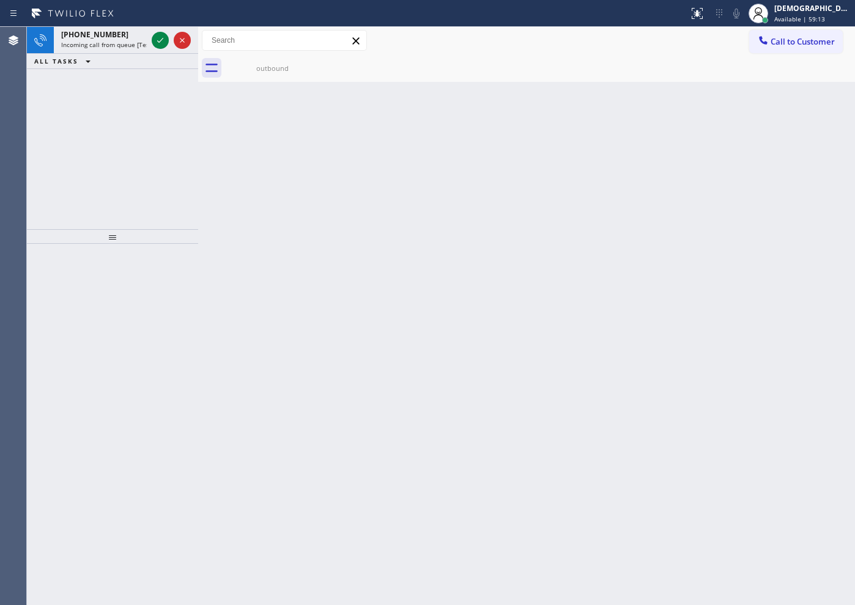
click at [158, 39] on icon at bounding box center [160, 40] width 15 height 15
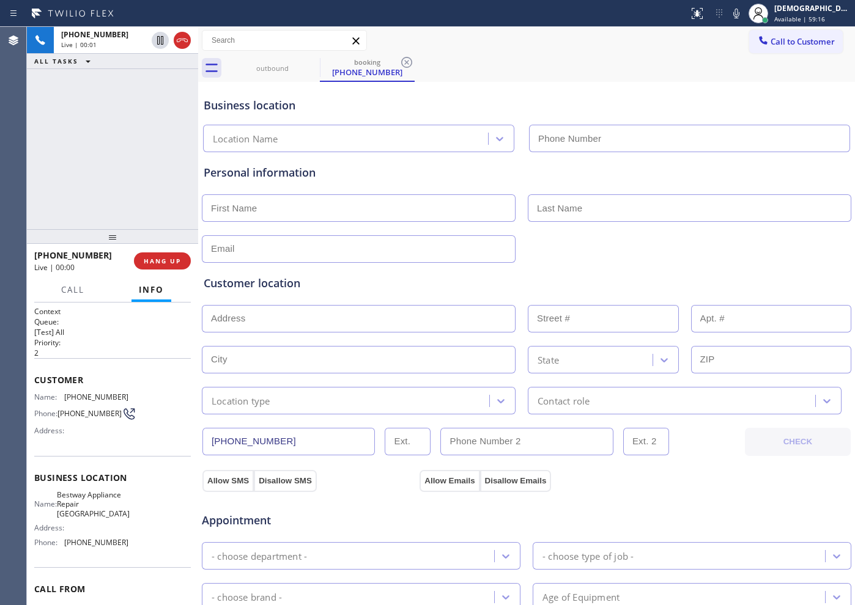
type input "[PHONE_NUMBER]"
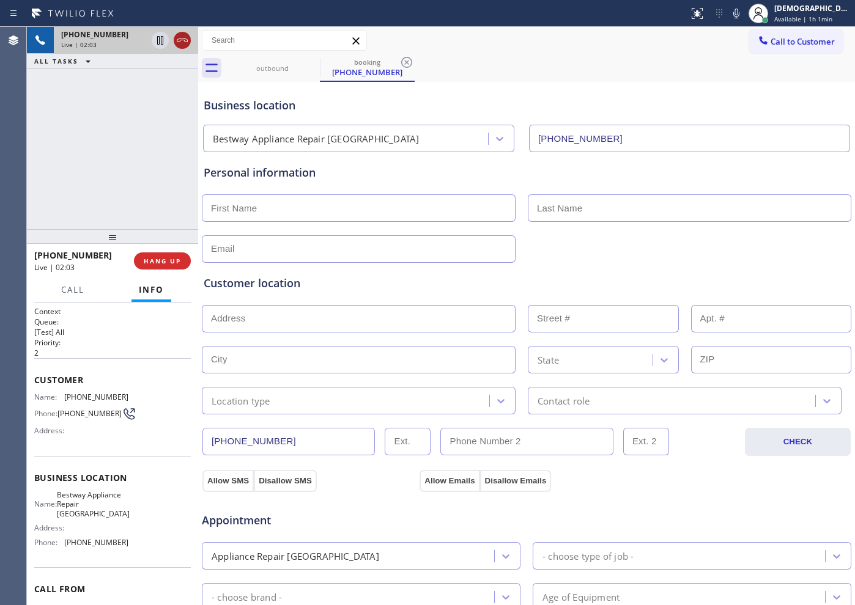
click at [185, 40] on icon at bounding box center [182, 40] width 15 height 15
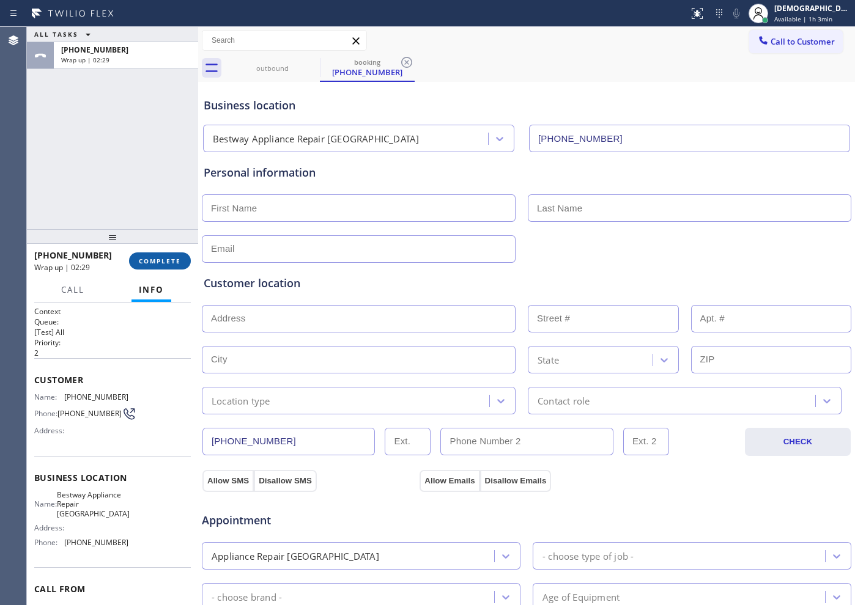
click at [168, 254] on button "COMPLETE" at bounding box center [160, 261] width 62 height 17
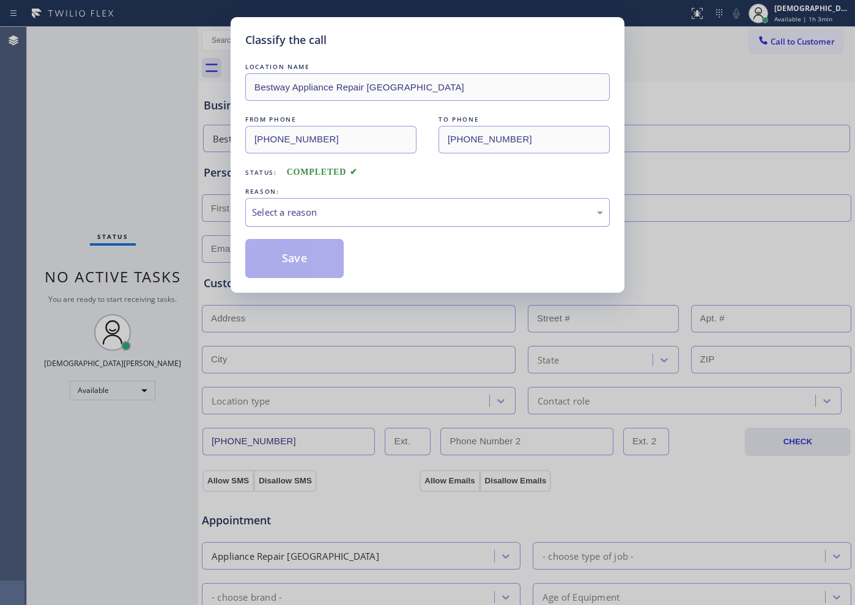
click at [317, 225] on div "Select a reason" at bounding box center [427, 212] width 365 height 29
click at [308, 251] on button "Save" at bounding box center [294, 258] width 98 height 39
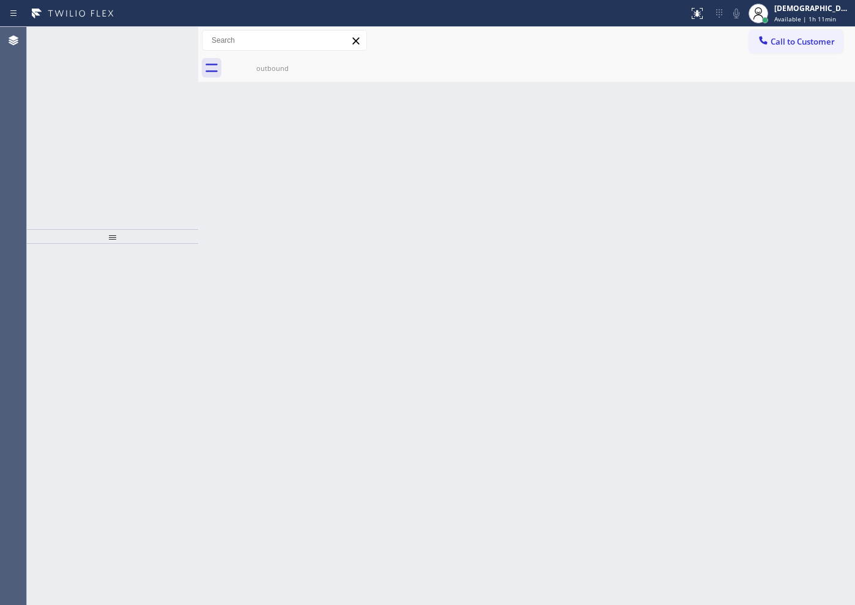
click at [116, 183] on div "[PHONE_NUMBER] Incoming call from queue [Test] All ALL TASKS ALL TASKS ACTIVE T…" at bounding box center [112, 128] width 171 height 202
click at [160, 43] on icon at bounding box center [160, 40] width 15 height 15
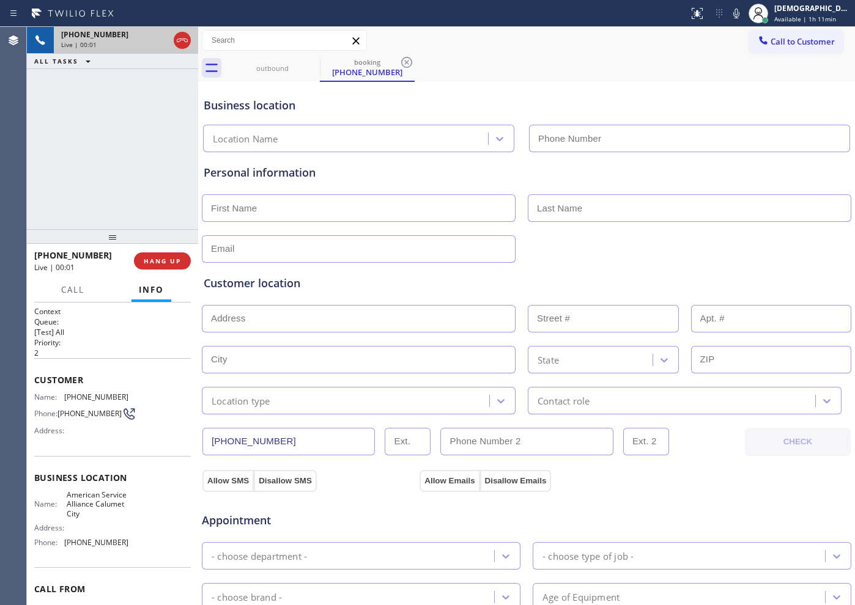
type input "[PHONE_NUMBER]"
click at [187, 46] on icon at bounding box center [182, 40] width 15 height 15
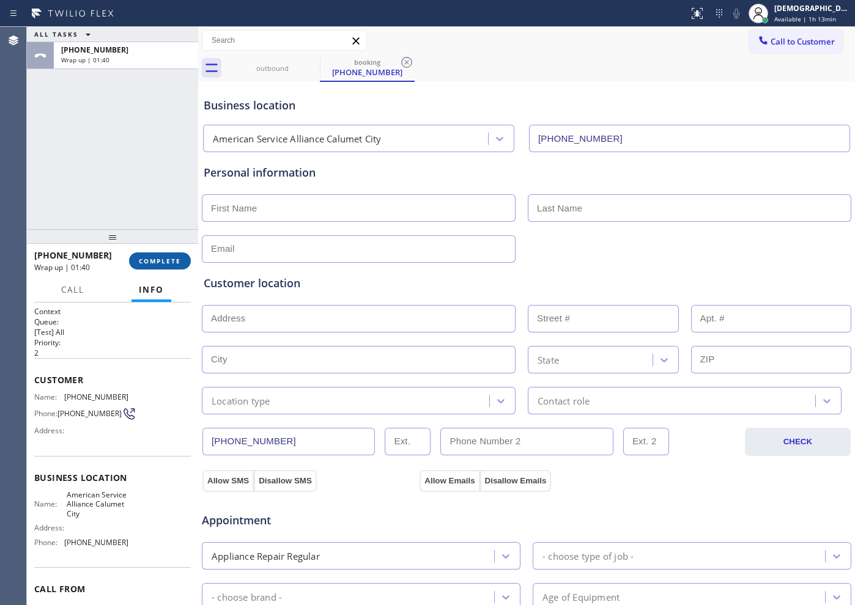
click at [180, 268] on button "COMPLETE" at bounding box center [160, 261] width 62 height 17
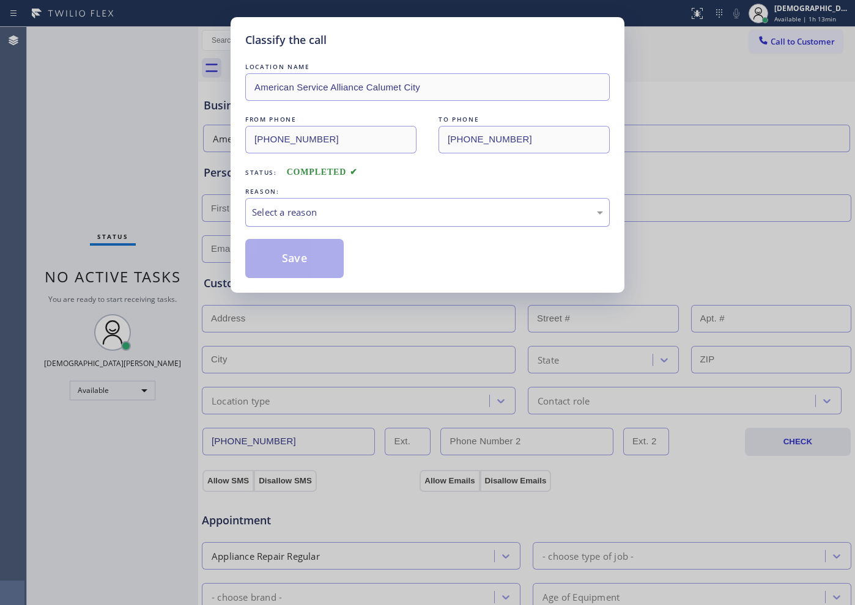
click at [280, 209] on div "Select a reason" at bounding box center [427, 213] width 351 height 14
click at [277, 263] on button "Save" at bounding box center [294, 258] width 98 height 39
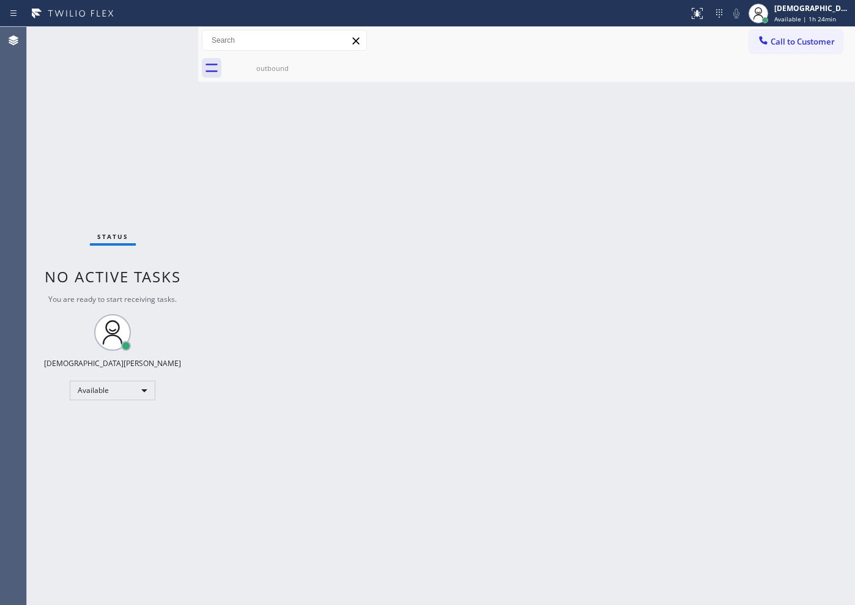
click at [151, 80] on div "Status No active tasks You are ready to start receiving tasks. Christian Cinco …" at bounding box center [112, 316] width 171 height 579
drag, startPoint x: 117, startPoint y: 113, endPoint x: 142, endPoint y: 105, distance: 26.3
click at [125, 111] on div "Status No active tasks You are ready to start receiving tasks. Christian Cinco …" at bounding box center [112, 316] width 171 height 579
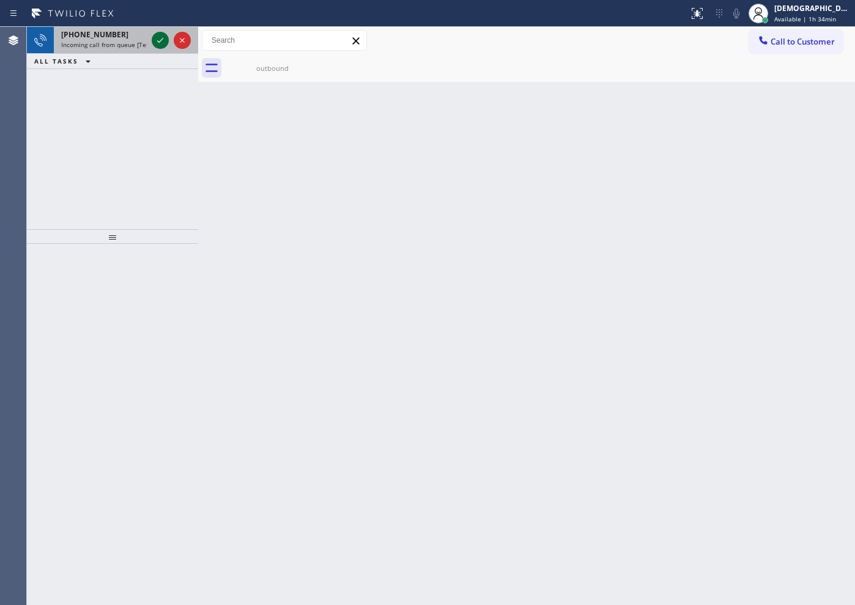
click at [161, 43] on icon at bounding box center [160, 40] width 15 height 15
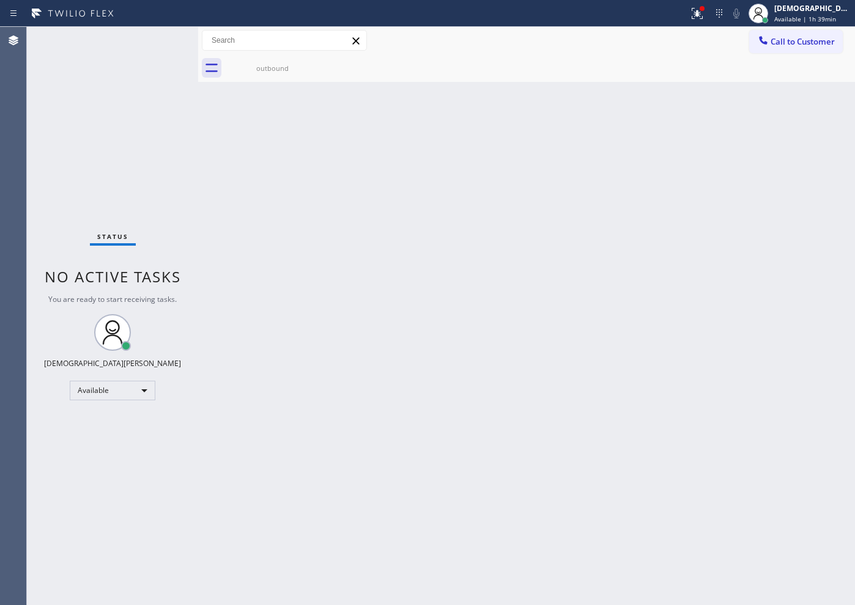
click at [181, 202] on div "Status No active tasks You are ready to start receiving tasks. Christian Cinco …" at bounding box center [112, 316] width 171 height 579
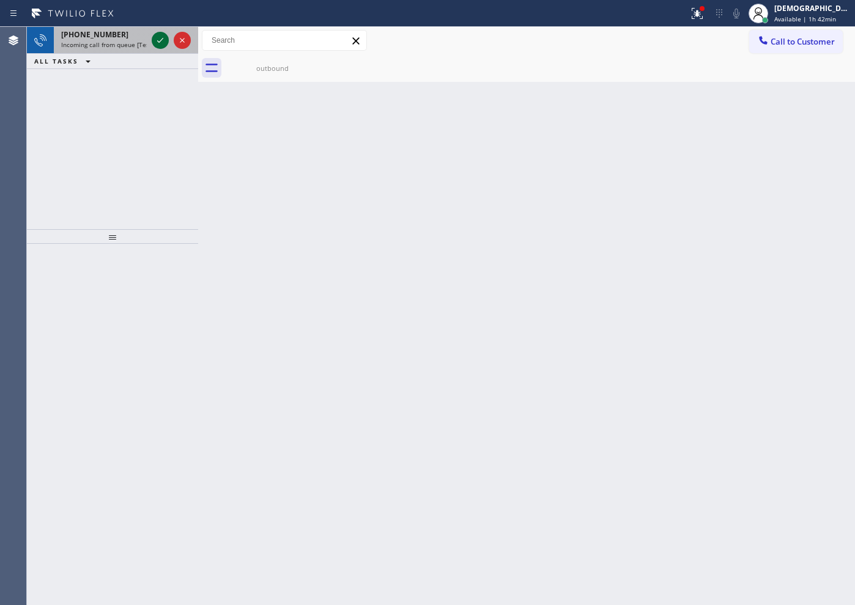
click at [162, 41] on icon at bounding box center [160, 40] width 15 height 15
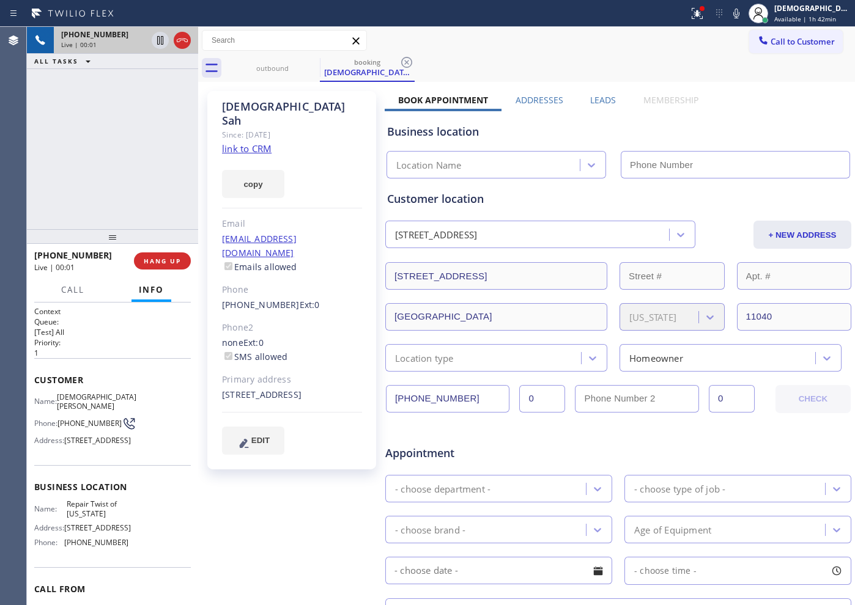
type input "[PHONE_NUMBER]"
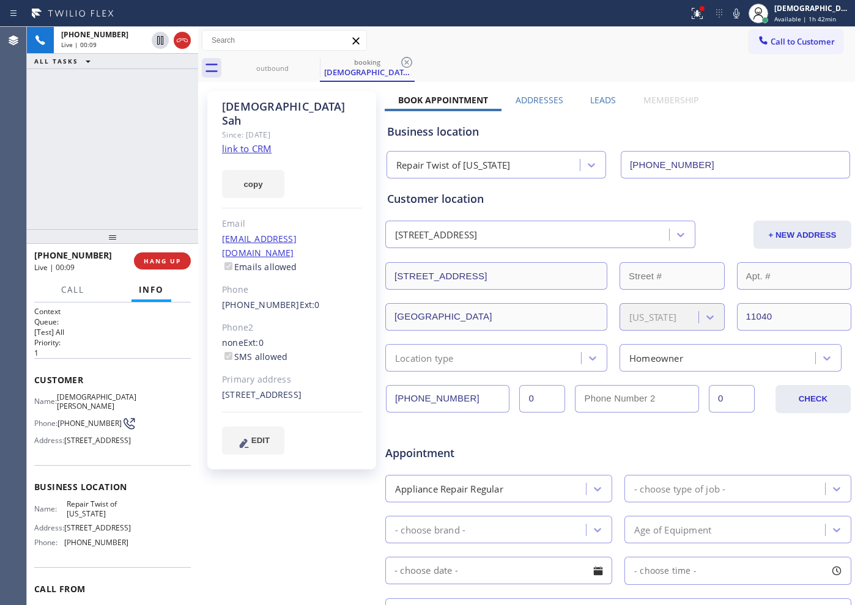
click at [248, 143] on link "link to CRM" at bounding box center [247, 149] width 50 height 12
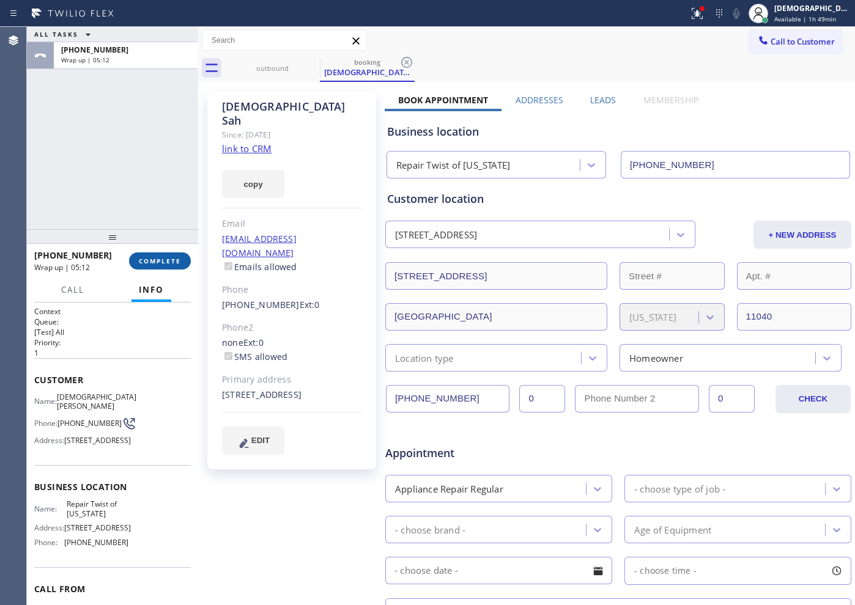
click at [158, 264] on span "COMPLETE" at bounding box center [160, 261] width 42 height 9
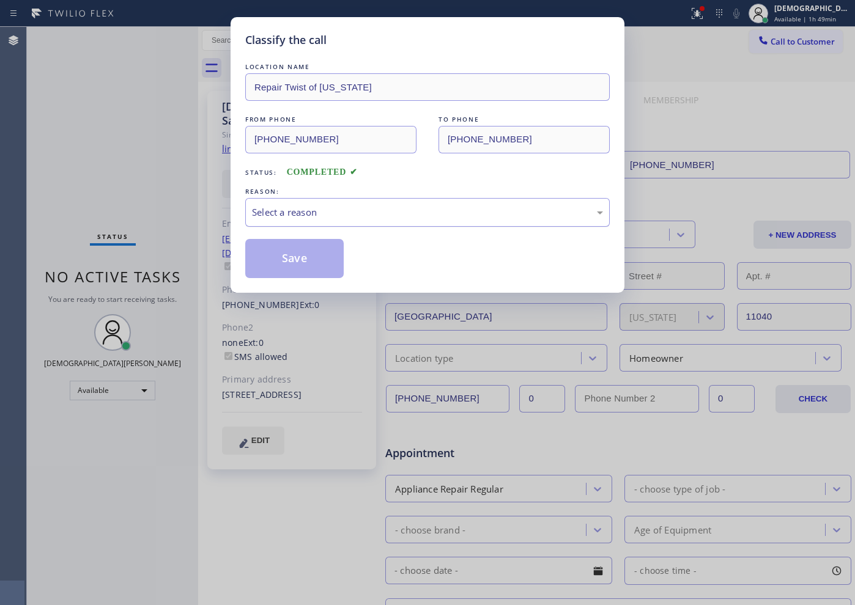
click at [317, 207] on div "Select a reason" at bounding box center [427, 213] width 351 height 14
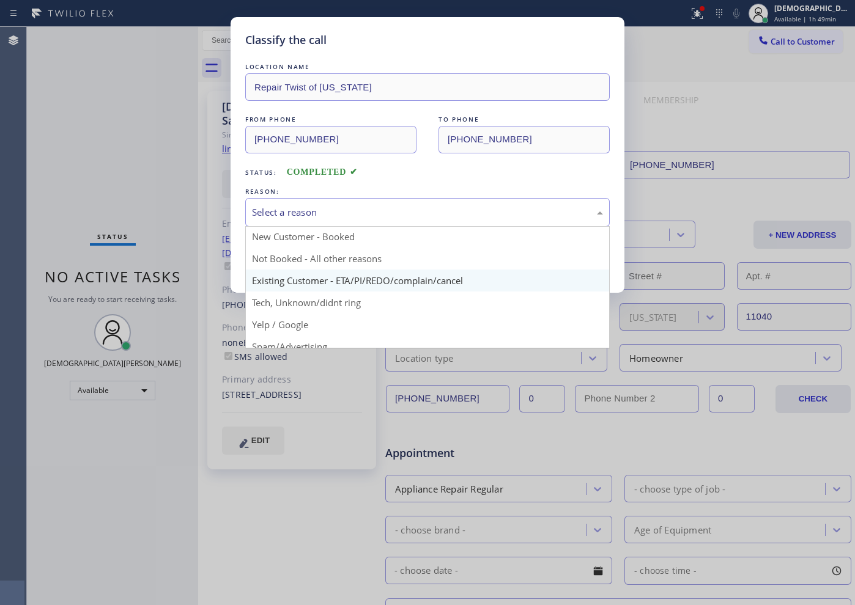
scroll to position [1, 0]
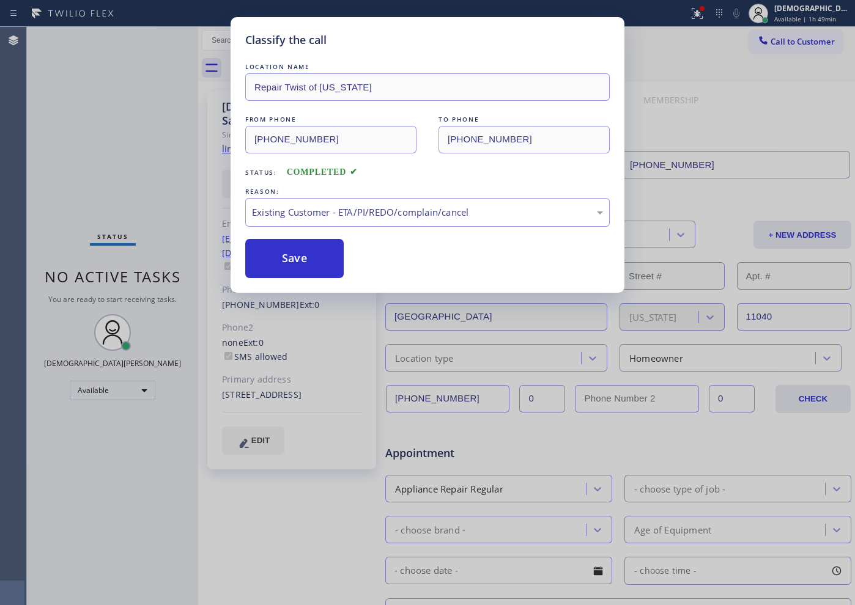
click at [300, 283] on div "Classify the call LOCATION NAME Repair Twist of [US_STATE] FROM PHONE [PHONE_NU…" at bounding box center [428, 155] width 394 height 276
click at [303, 272] on button "Save" at bounding box center [294, 258] width 98 height 39
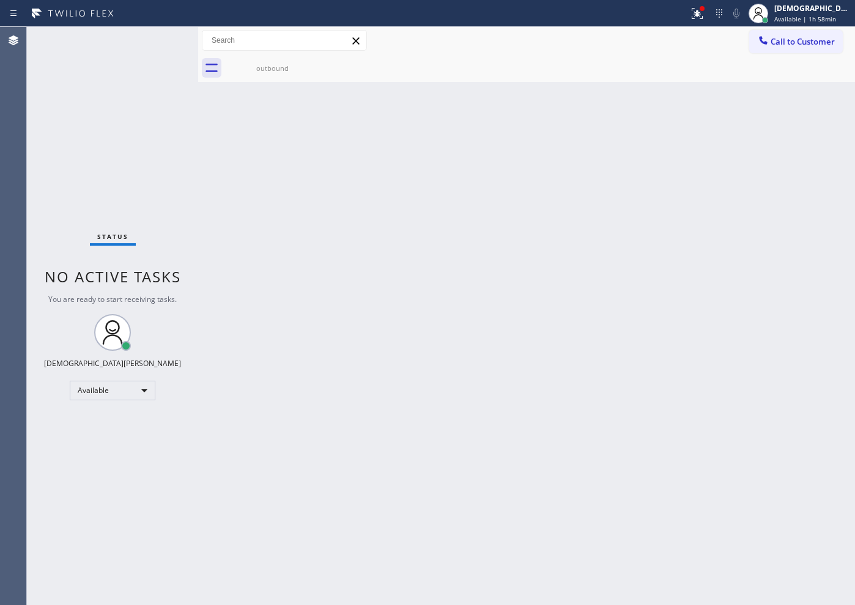
click at [123, 152] on div "Status No active tasks You are ready to start receiving tasks. Christian Cinco …" at bounding box center [112, 316] width 171 height 579
click at [133, 400] on div "Status No active tasks You are ready to start receiving tasks. Christian Cinco …" at bounding box center [112, 316] width 171 height 579
click at [123, 396] on div "Available" at bounding box center [113, 391] width 86 height 20
click at [102, 446] on li "Break" at bounding box center [111, 453] width 83 height 15
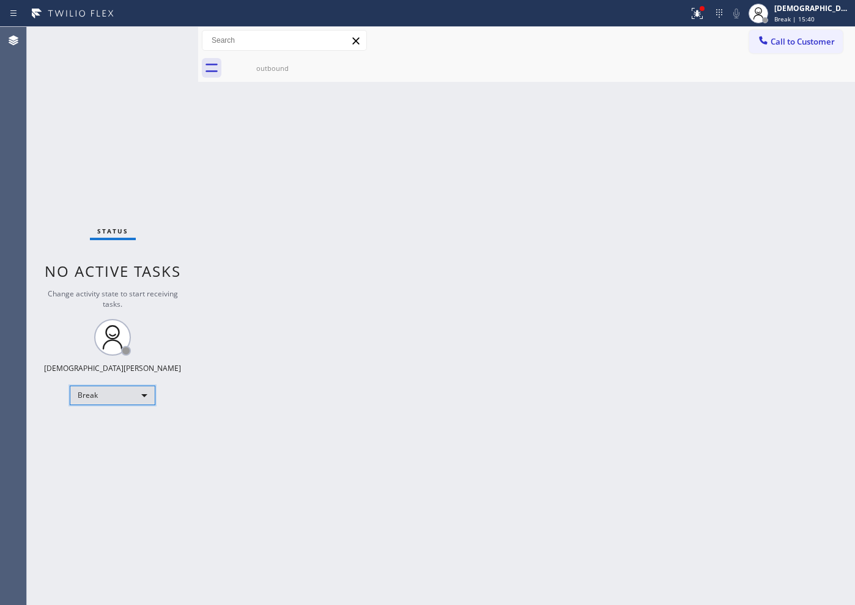
click at [140, 398] on div "Break" at bounding box center [113, 396] width 86 height 20
click at [131, 429] on li "Available" at bounding box center [111, 428] width 83 height 15
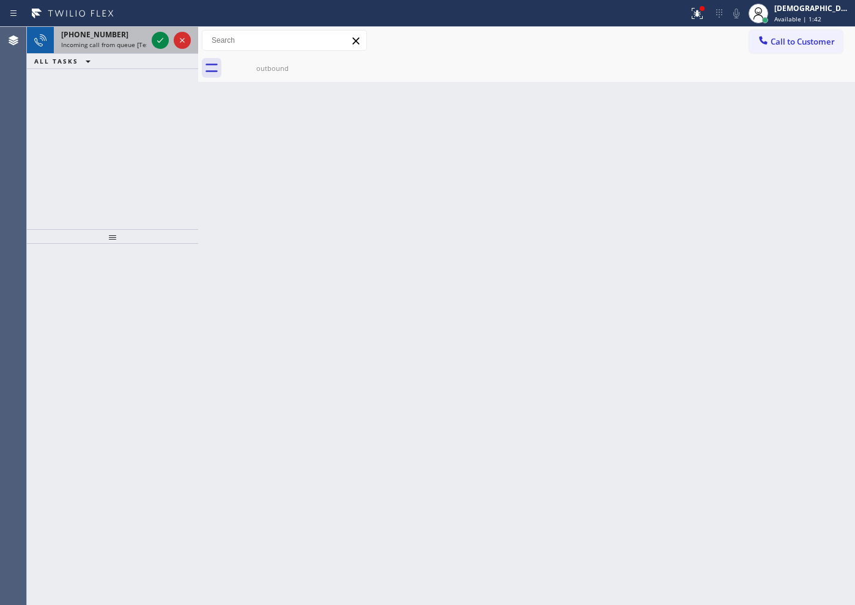
click at [158, 48] on div at bounding box center [171, 40] width 44 height 27
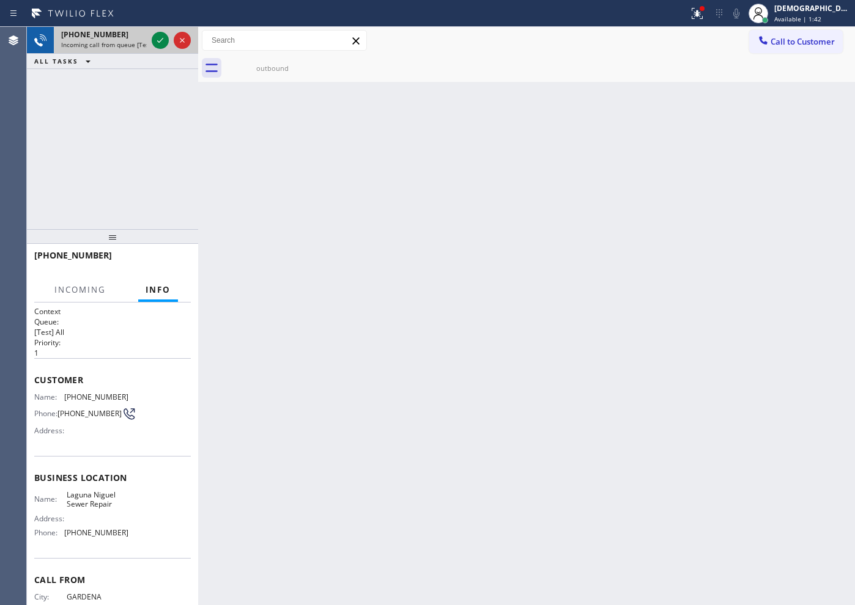
click at [158, 48] on div at bounding box center [171, 40] width 44 height 27
click at [158, 43] on icon at bounding box center [160, 40] width 15 height 15
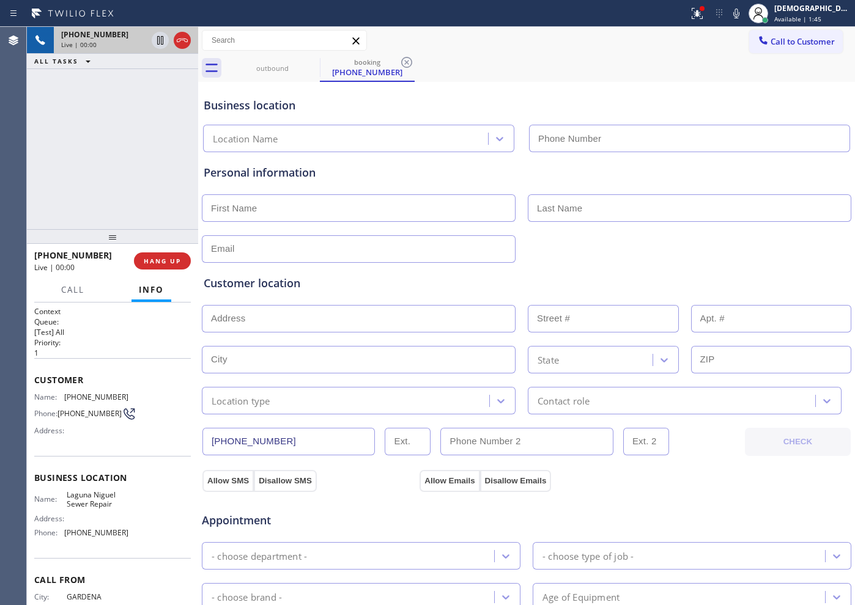
type input "[PHONE_NUMBER]"
click at [157, 260] on span "HANG UP" at bounding box center [162, 261] width 37 height 9
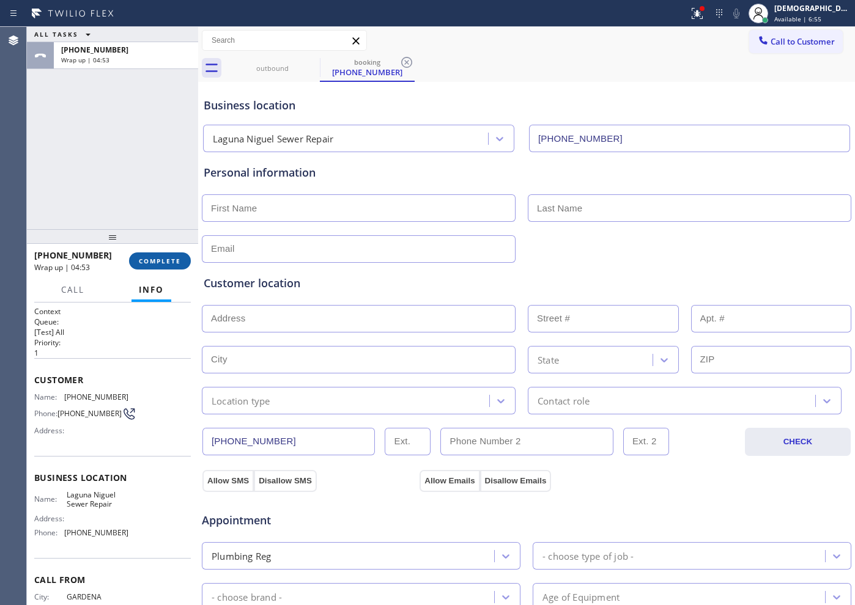
click at [165, 265] on span "COMPLETE" at bounding box center [160, 261] width 42 height 9
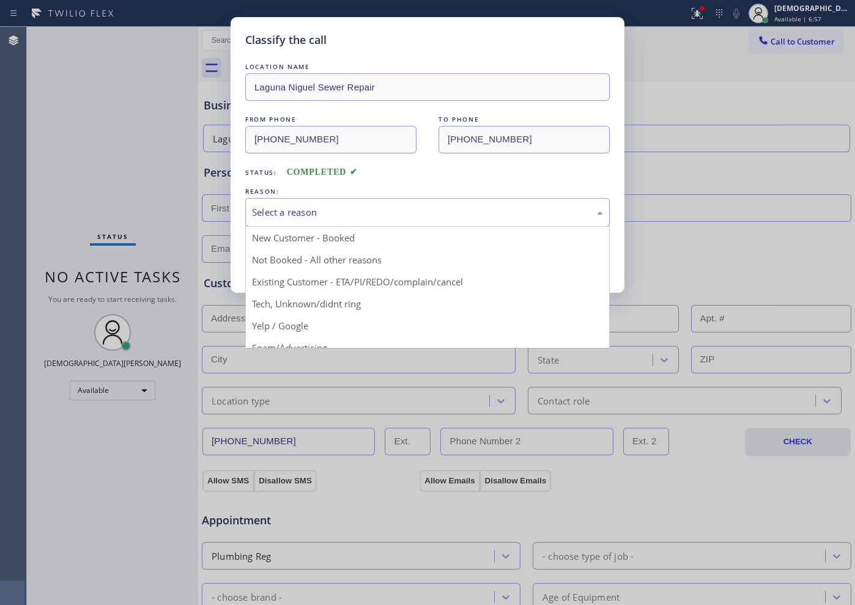
click at [280, 222] on div "Select a reason" at bounding box center [427, 212] width 365 height 29
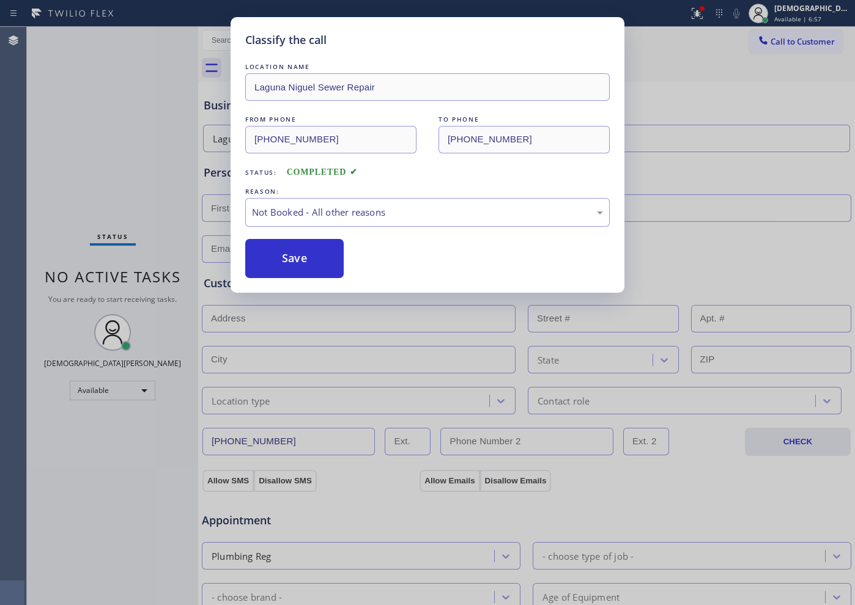
click at [279, 260] on button "Save" at bounding box center [294, 258] width 98 height 39
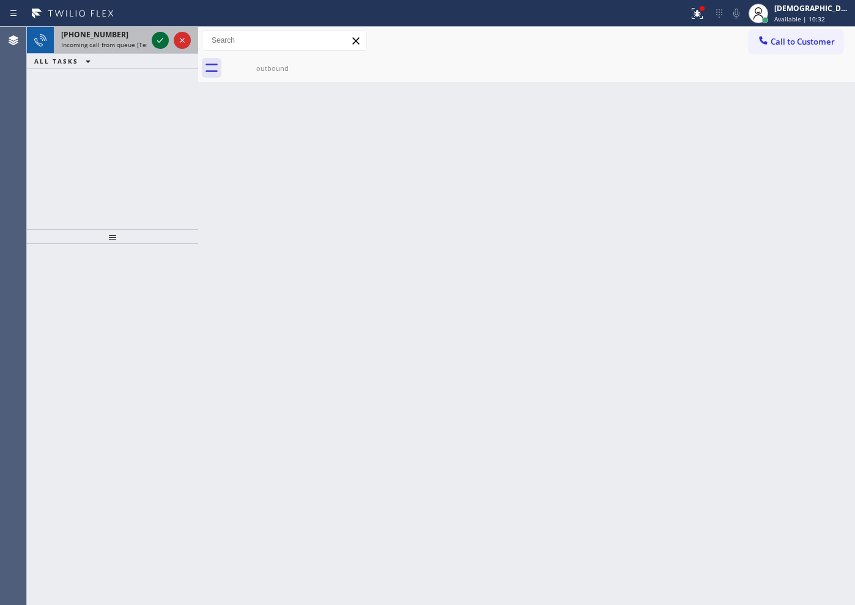
click at [162, 39] on icon at bounding box center [160, 40] width 15 height 15
click at [161, 44] on icon at bounding box center [160, 40] width 15 height 15
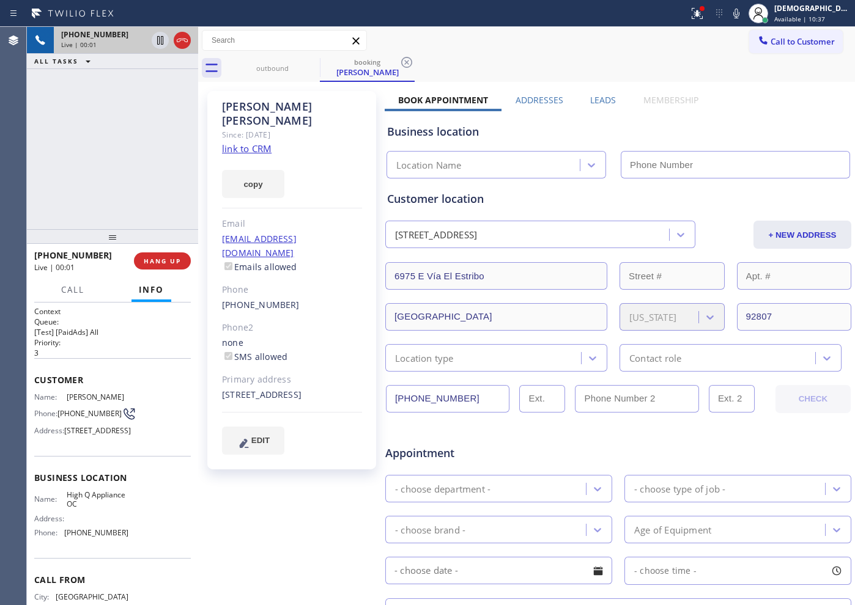
type input "[PHONE_NUMBER]"
click at [245, 143] on link "link to CRM" at bounding box center [247, 149] width 50 height 12
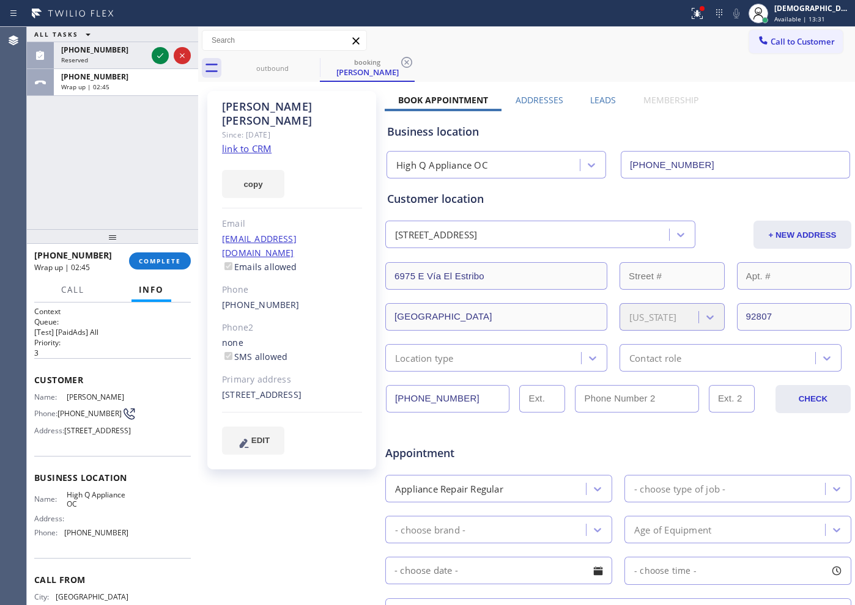
click at [67, 174] on div "ALL TASKS ALL TASKS ACTIVE TASKS TASKS IN WRAP UP [PHONE_NUMBER] Reserved [PHON…" at bounding box center [112, 128] width 171 height 202
click at [159, 256] on button "COMPLETE" at bounding box center [160, 261] width 62 height 17
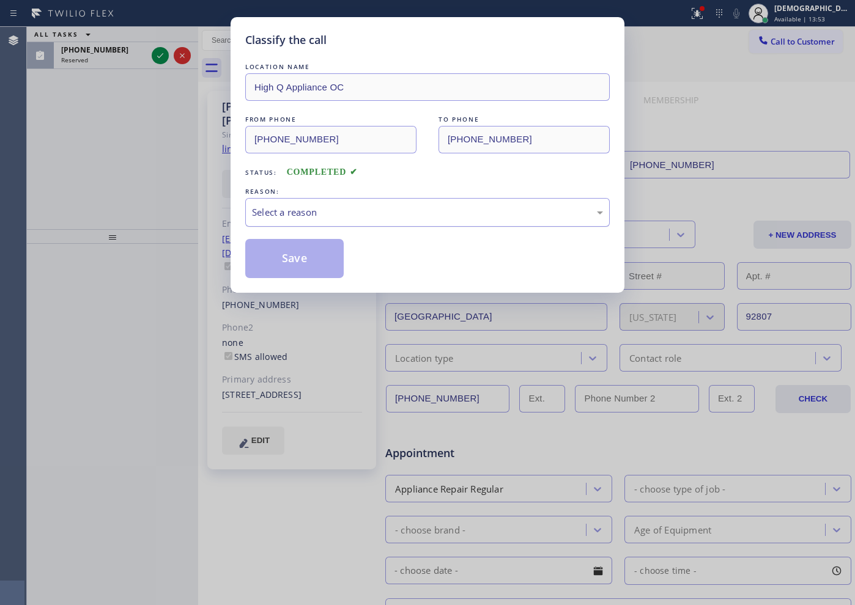
click at [286, 211] on div "Select a reason" at bounding box center [427, 213] width 351 height 14
click at [283, 264] on button "Save" at bounding box center [294, 258] width 98 height 39
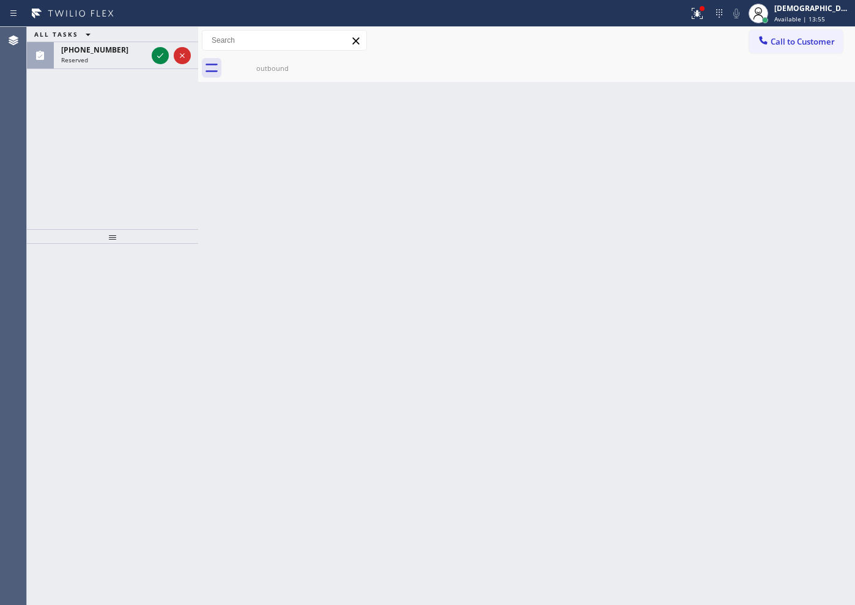
drag, startPoint x: 162, startPoint y: 54, endPoint x: 163, endPoint y: 95, distance: 40.4
click at [163, 55] on icon at bounding box center [160, 55] width 15 height 15
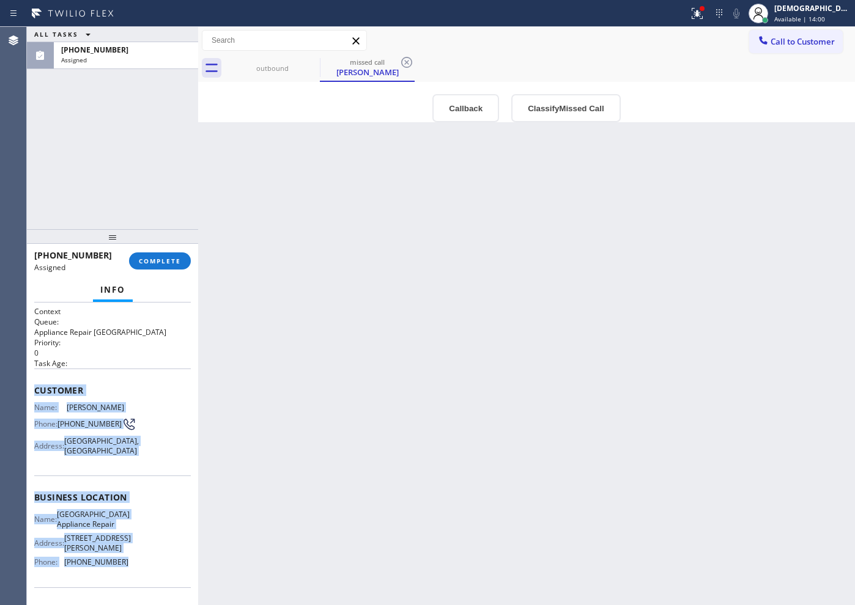
drag, startPoint x: 137, startPoint y: 487, endPoint x: 32, endPoint y: 391, distance: 142.0
click at [32, 391] on div "Context Queue: Appliance Repair High End Priority: 0 Task Age: Customer Name: […" at bounding box center [112, 454] width 171 height 303
copy div "Customer Name: [PERSON_NAME] Phone: [PHONE_NUMBER] Address: [GEOGRAPHIC_DATA] B…"
click at [154, 265] on span "COMPLETE" at bounding box center [160, 261] width 42 height 9
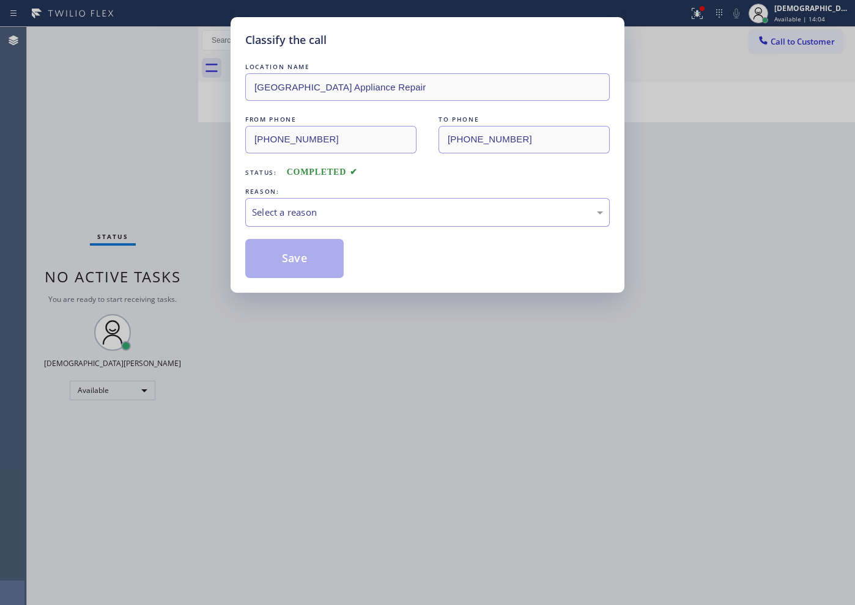
click at [276, 210] on div "Select a reason" at bounding box center [427, 213] width 351 height 14
click at [270, 250] on button "Save" at bounding box center [294, 258] width 98 height 39
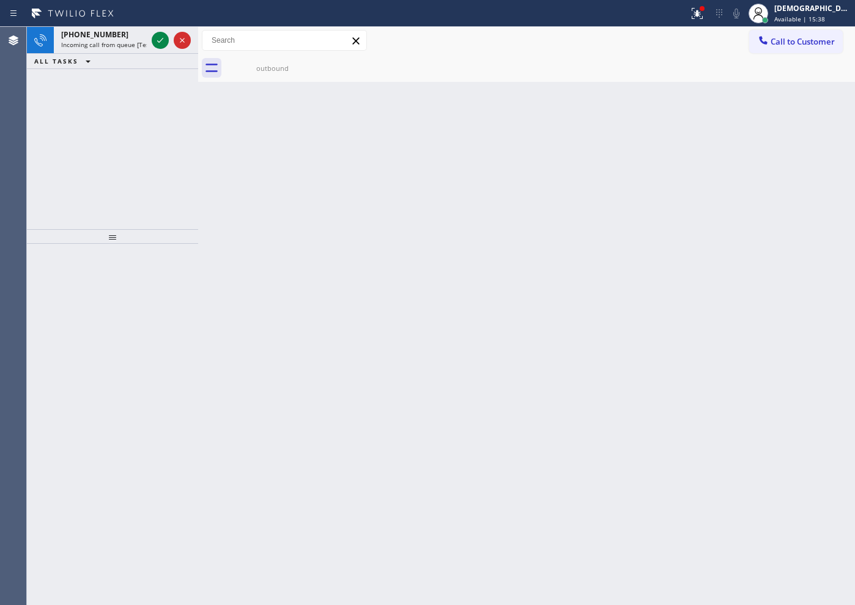
click at [113, 109] on div "[PHONE_NUMBER] Incoming call from queue [Test] All ALL TASKS ALL TASKS ACTIVE T…" at bounding box center [112, 128] width 171 height 202
click at [163, 39] on icon at bounding box center [160, 40] width 6 height 5
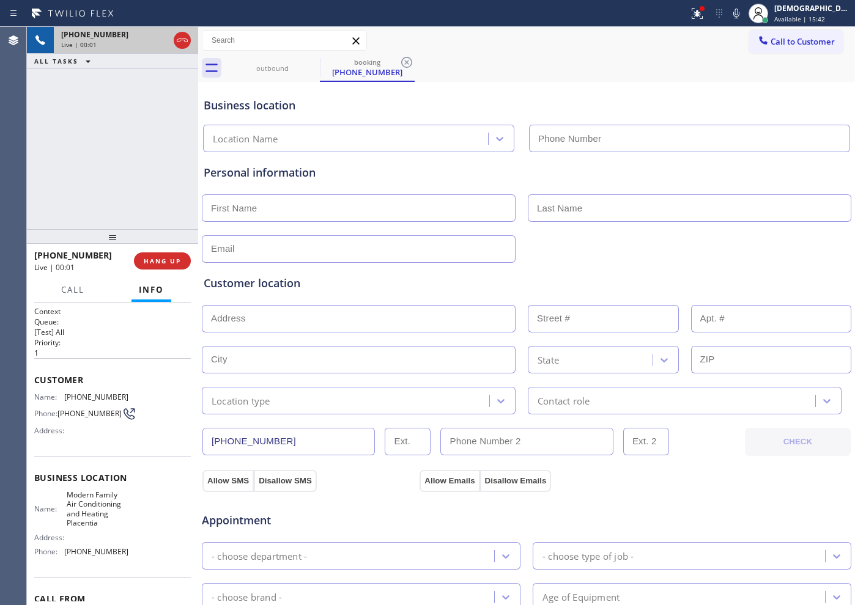
type input "[PHONE_NUMBER]"
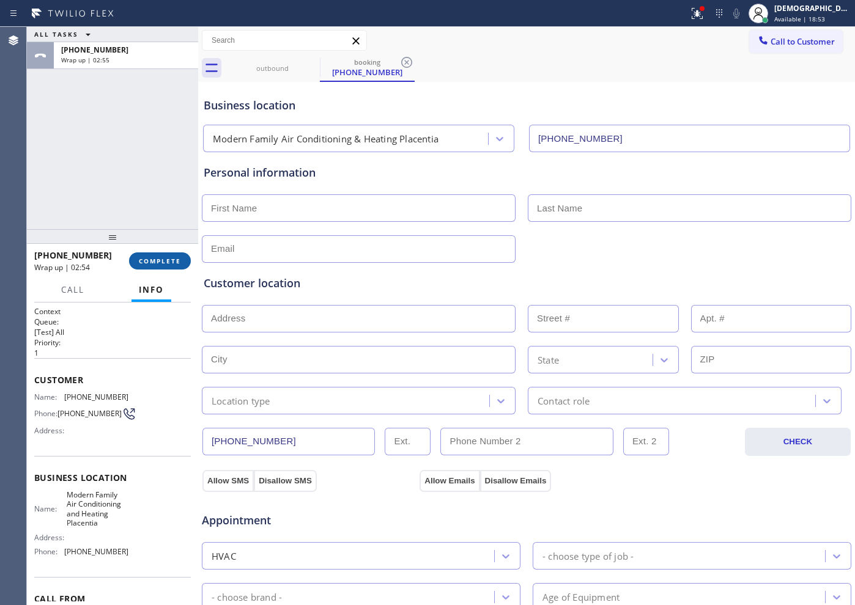
click at [168, 262] on span "COMPLETE" at bounding box center [160, 261] width 42 height 9
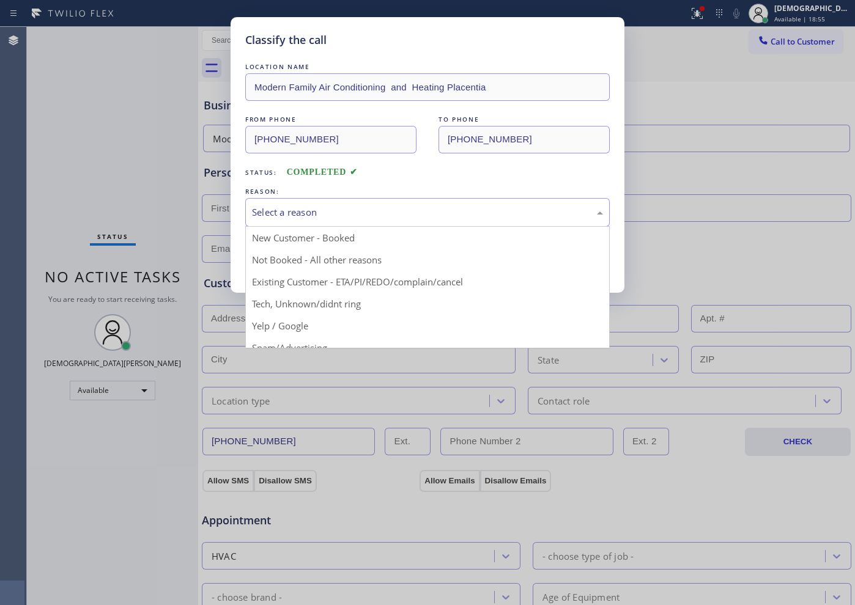
click at [276, 212] on div "Select a reason" at bounding box center [427, 213] width 351 height 14
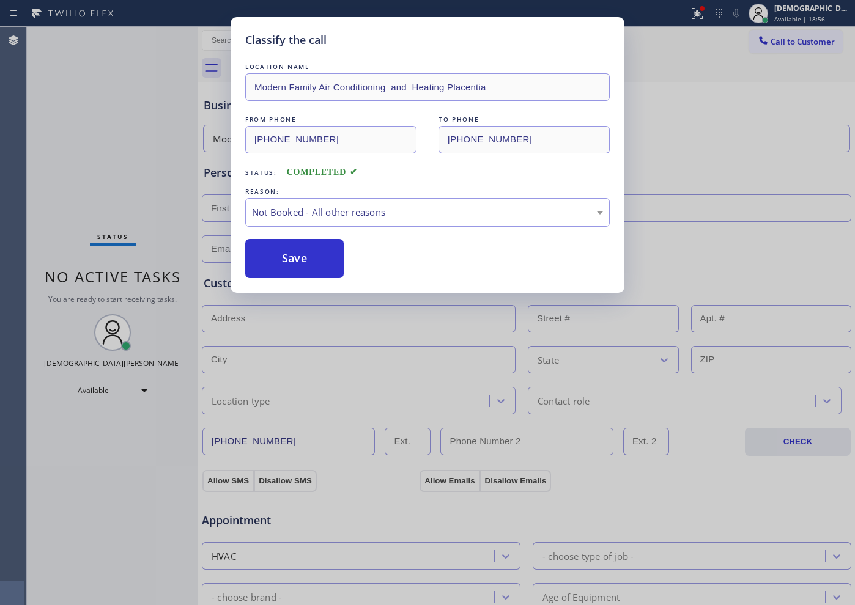
click at [269, 256] on button "Save" at bounding box center [294, 258] width 98 height 39
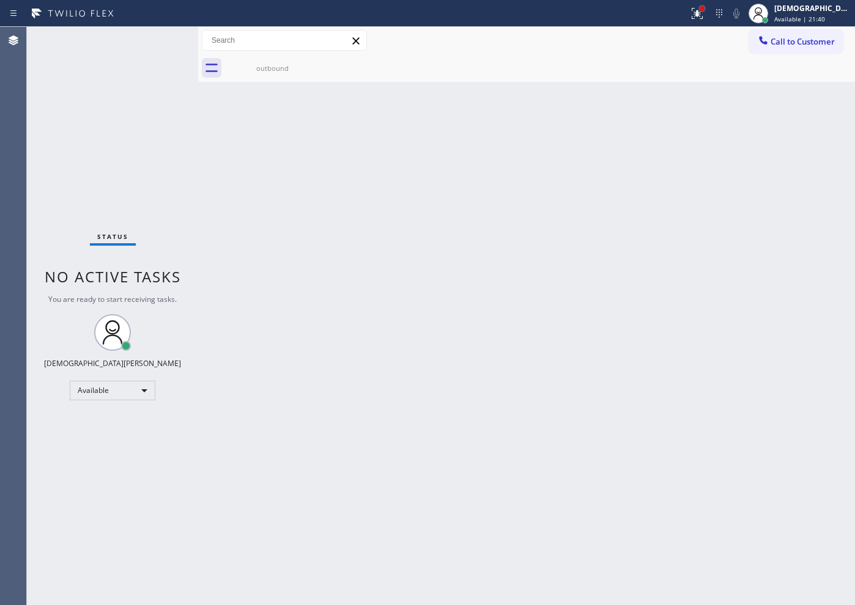
click at [706, 10] on div at bounding box center [701, 8] width 7 height 7
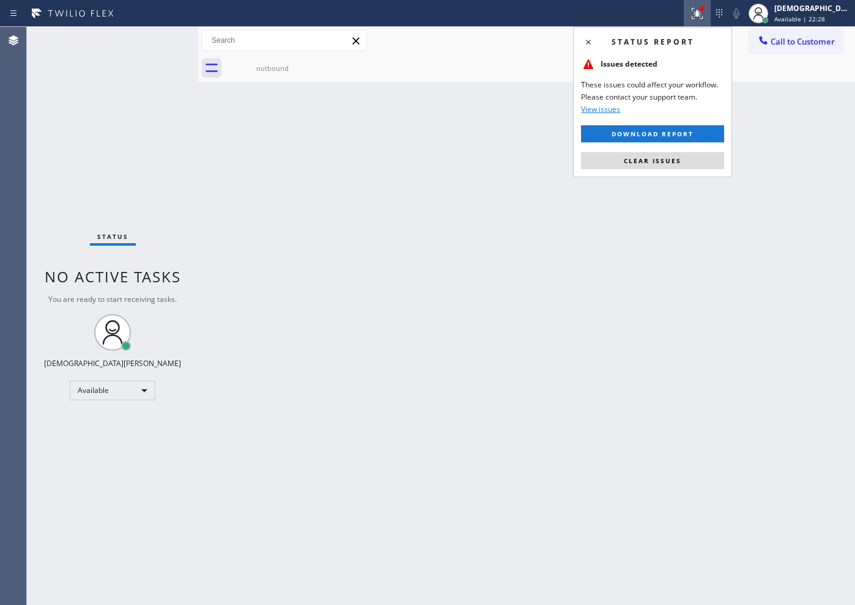
click at [446, 175] on div "Back to Dashboard Change Sender ID Customers Technicians Select a contact Outbo…" at bounding box center [526, 316] width 657 height 579
click at [656, 161] on span "Clear issues" at bounding box center [652, 161] width 57 height 9
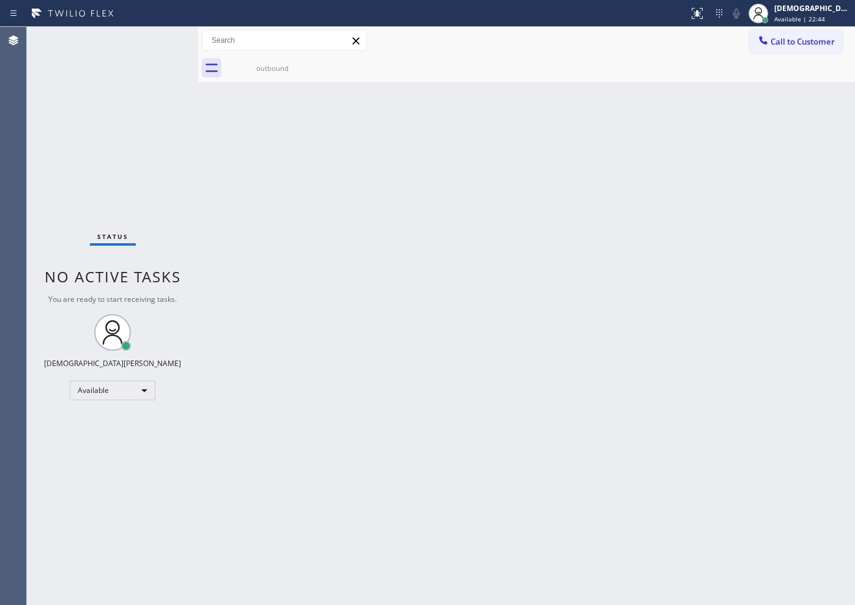
drag, startPoint x: 656, startPoint y: 162, endPoint x: 604, endPoint y: 155, distance: 52.5
click at [604, 155] on div "Back to Dashboard Change Sender ID Customers Technicians Select a contact Outbo…" at bounding box center [526, 316] width 657 height 579
click at [177, 155] on div "Status No active tasks You are ready to start receiving tasks. Christian Cinco …" at bounding box center [112, 316] width 171 height 579
click at [109, 162] on div "Status No active tasks You are ready to start receiving tasks. Christian Cinco …" at bounding box center [112, 316] width 171 height 579
drag, startPoint x: 114, startPoint y: 168, endPoint x: 282, endPoint y: 168, distance: 168.2
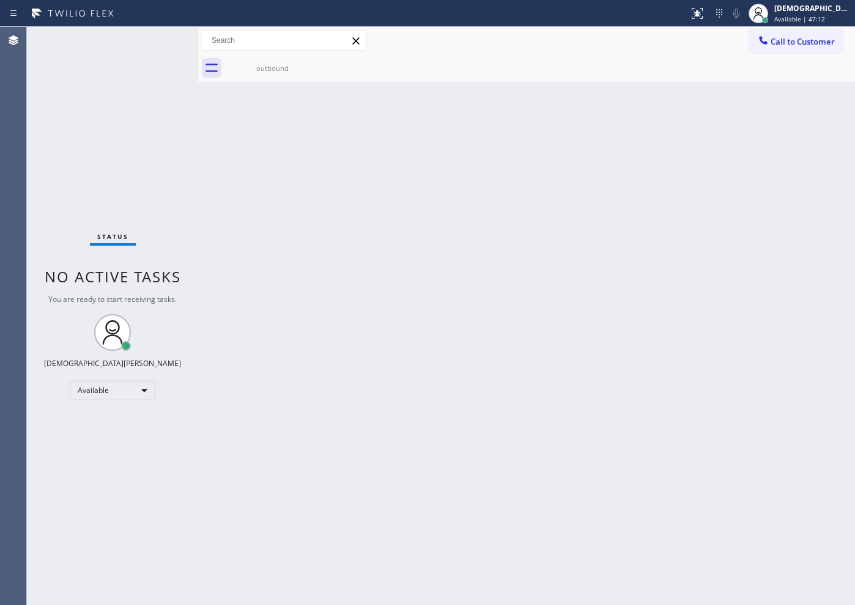
click at [114, 168] on div "Status No active tasks You are ready to start receiving tasks. Christian Cinco …" at bounding box center [112, 316] width 171 height 579
click at [809, 13] on div "[DEMOGRAPHIC_DATA] Cinco Available | 47:13" at bounding box center [813, 12] width 83 height 21
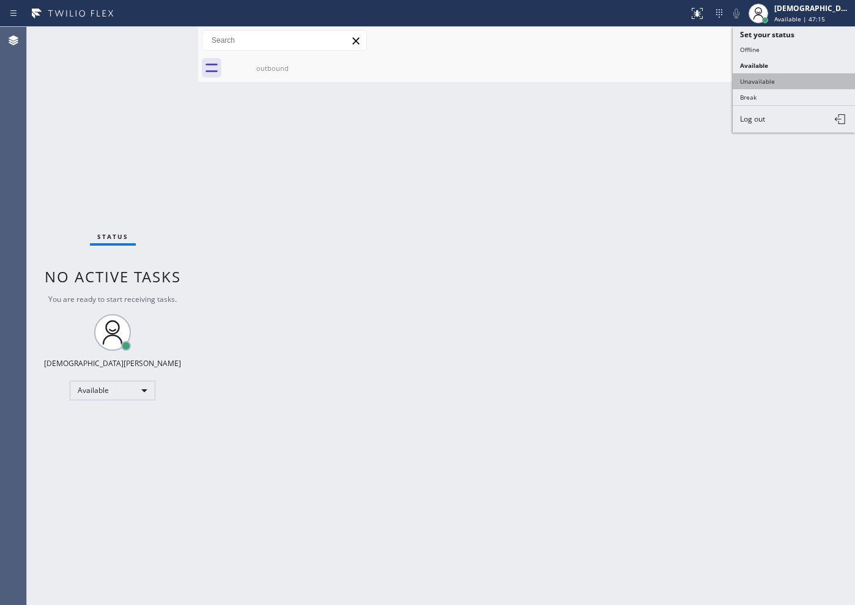
click at [798, 74] on button "Unavailable" at bounding box center [794, 81] width 122 height 16
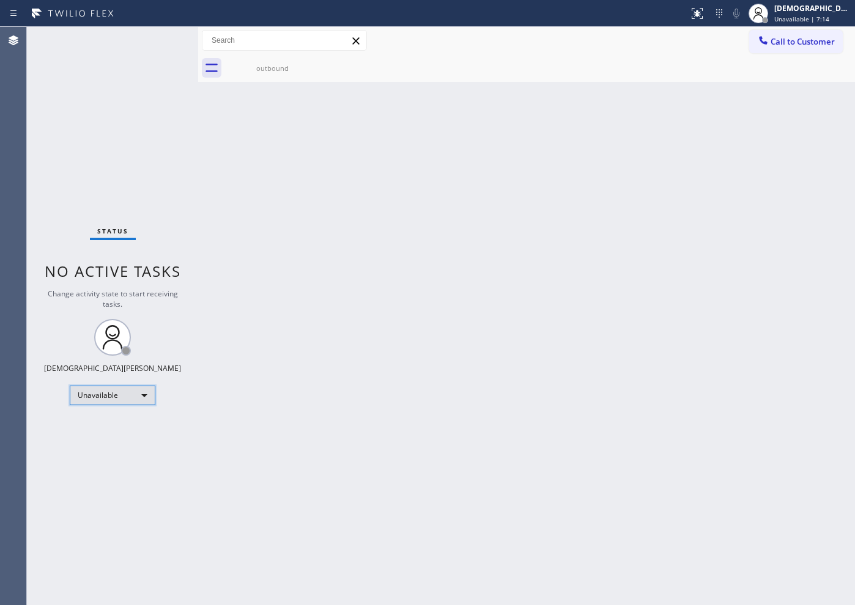
click at [127, 392] on div "Unavailable" at bounding box center [113, 396] width 86 height 20
click at [108, 428] on li "Available" at bounding box center [111, 428] width 83 height 15
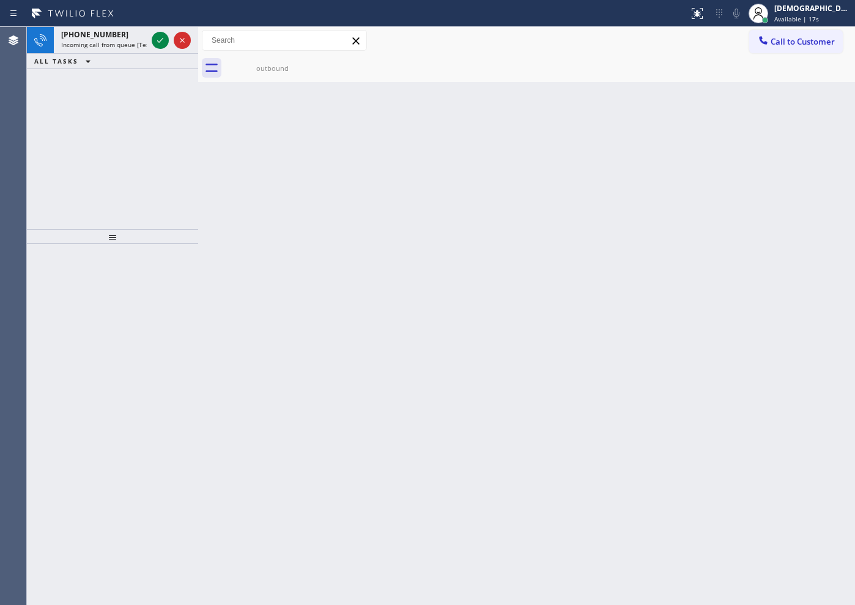
click at [117, 127] on div "[PHONE_NUMBER] Incoming call from queue [Test] All ALL TASKS ALL TASKS ACTIVE T…" at bounding box center [112, 128] width 171 height 202
click at [163, 40] on icon at bounding box center [160, 40] width 15 height 15
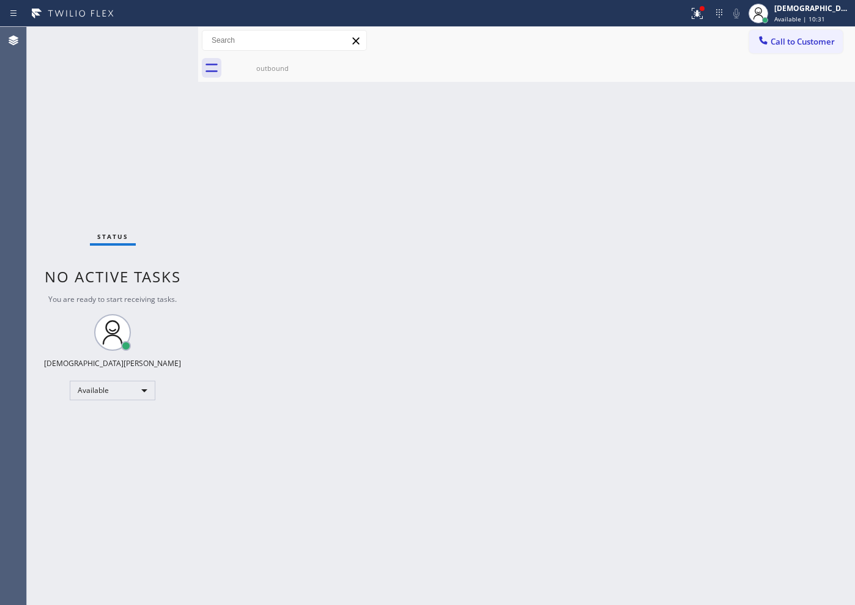
drag, startPoint x: 70, startPoint y: 109, endPoint x: 76, endPoint y: 111, distance: 7.0
click at [70, 109] on div "Status No active tasks You are ready to start receiving tasks. Christian Cinco …" at bounding box center [112, 316] width 171 height 579
click at [705, 13] on icon at bounding box center [697, 13] width 15 height 15
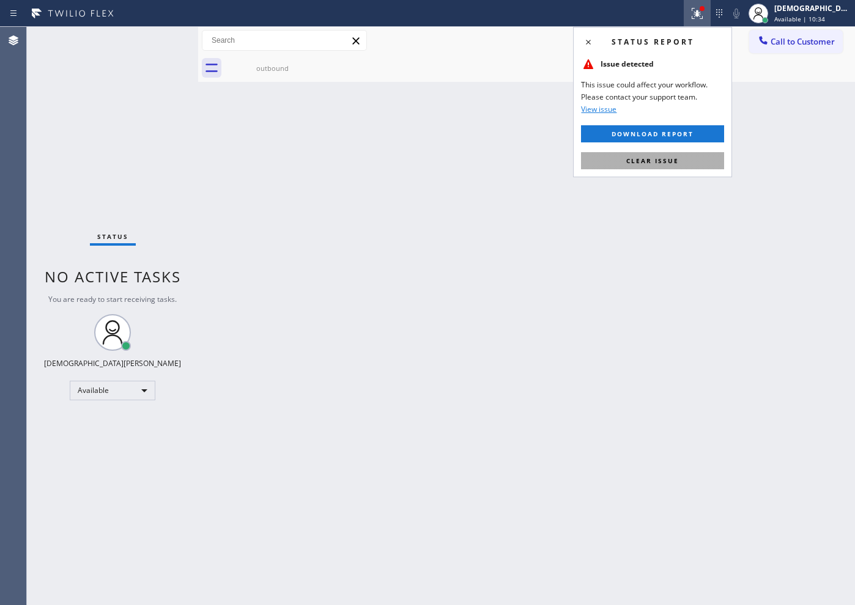
click at [686, 154] on button "Clear issue" at bounding box center [652, 160] width 143 height 17
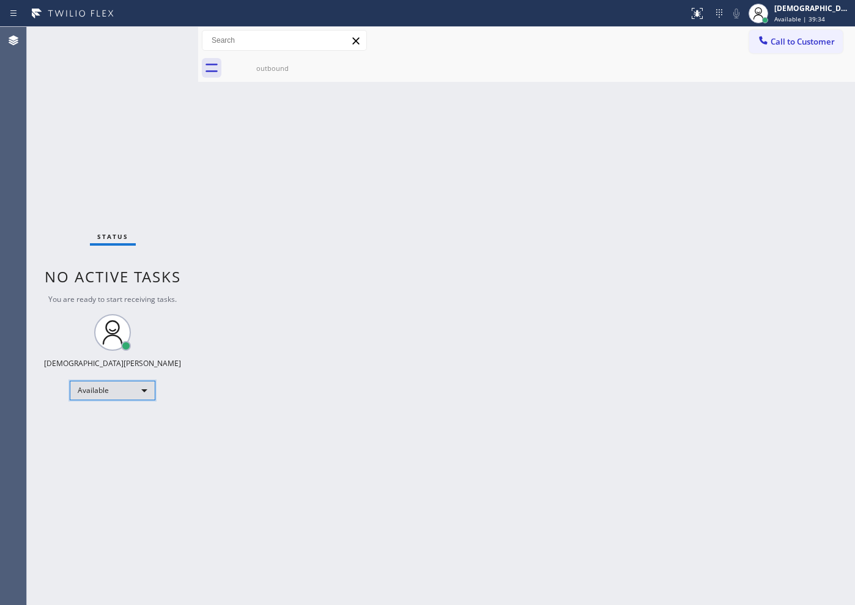
click at [111, 382] on div "Available" at bounding box center [113, 391] width 86 height 20
click at [105, 454] on li "Break" at bounding box center [111, 453] width 83 height 15
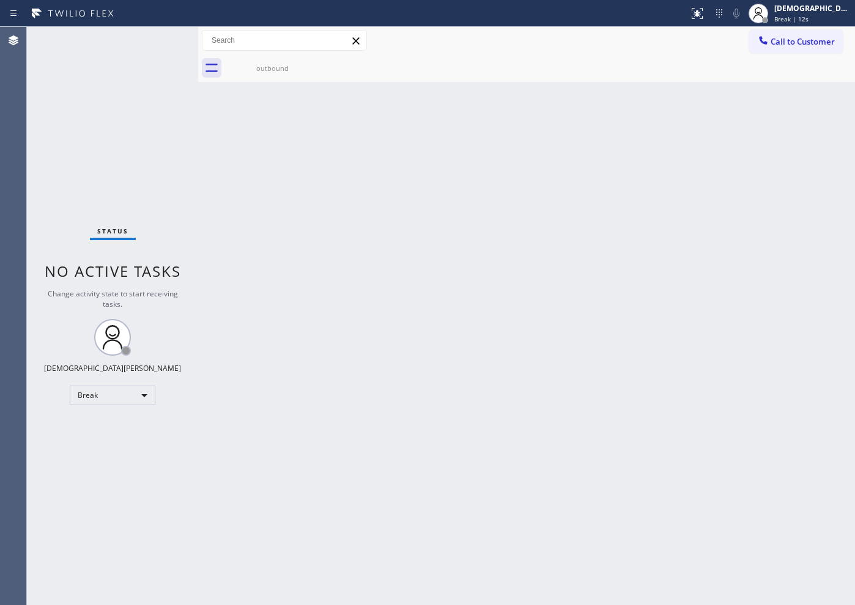
click at [89, 82] on div "Status No active tasks Change activity state to start receiving tasks. Christia…" at bounding box center [112, 316] width 171 height 579
